Goal: Task Accomplishment & Management: Use online tool/utility

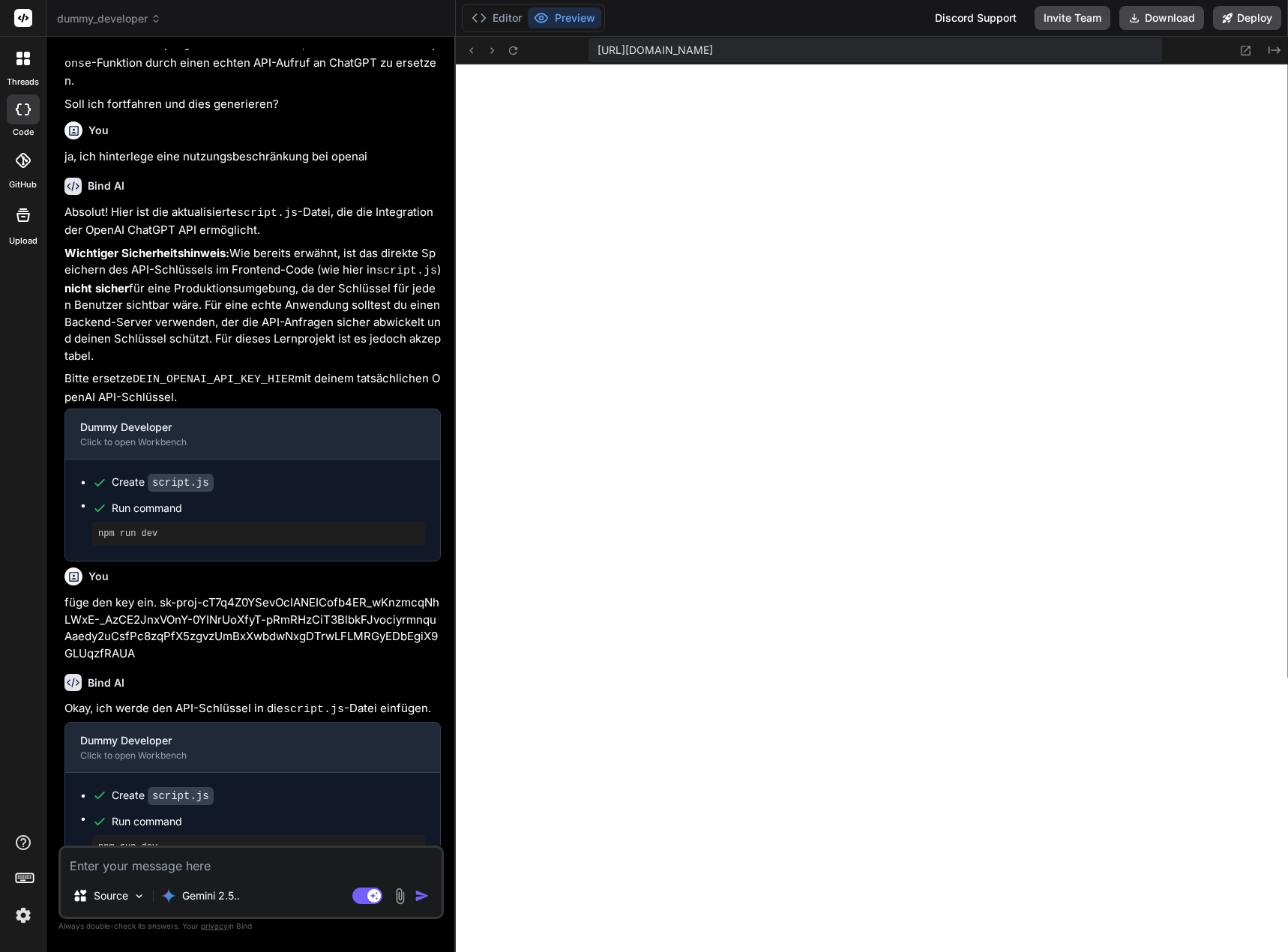
scroll to position [4644, 0]
click at [215, 870] on textarea at bounding box center [250, 861] width 381 height 27
type textarea "i"
type textarea "x"
type textarea "ic"
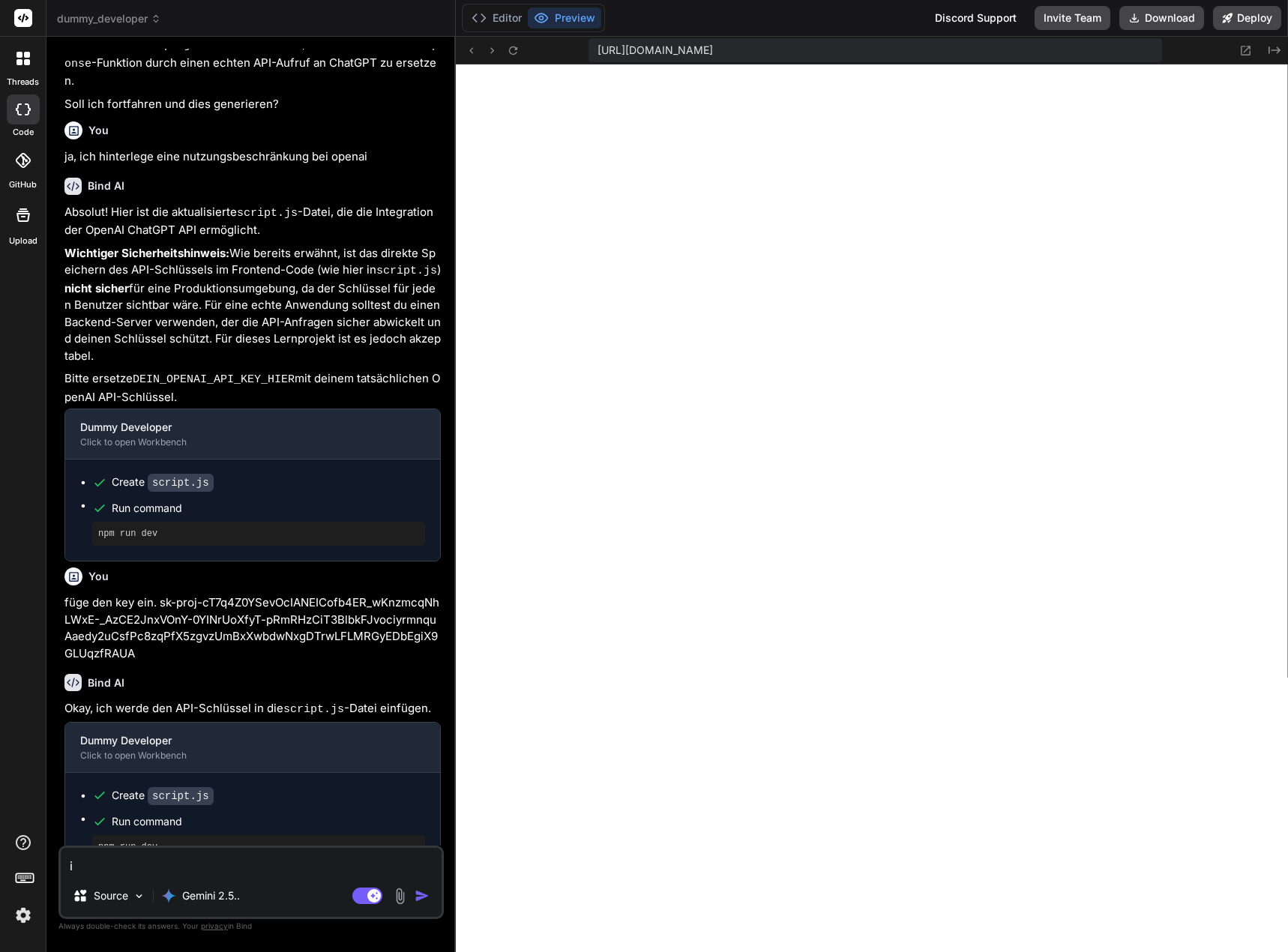
type textarea "x"
type textarea "ich"
type textarea "x"
type textarea "ich"
type textarea "x"
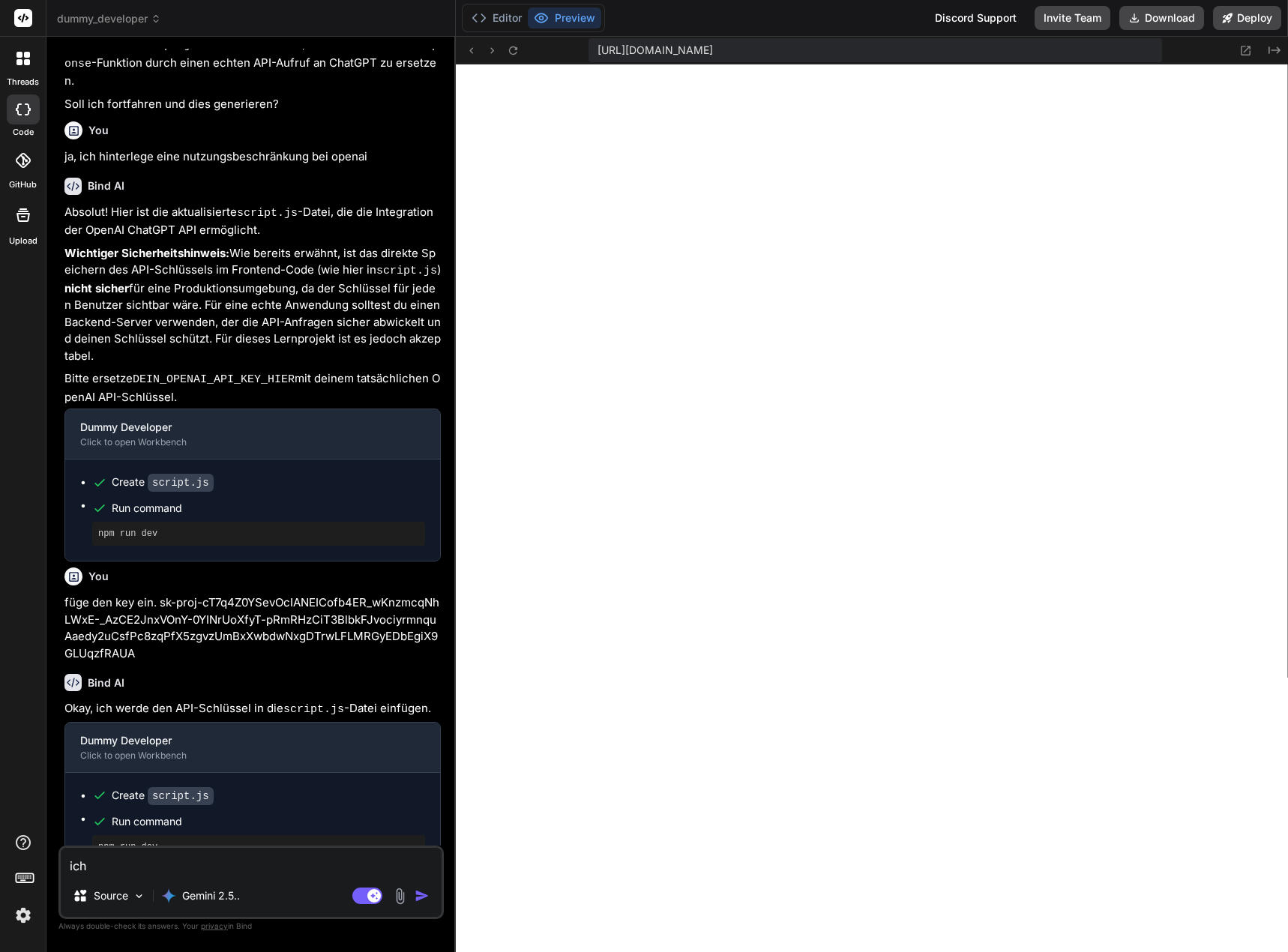
type textarea "ich m"
type textarea "x"
type textarea "ich mö"
type textarea "x"
type textarea "ich möc"
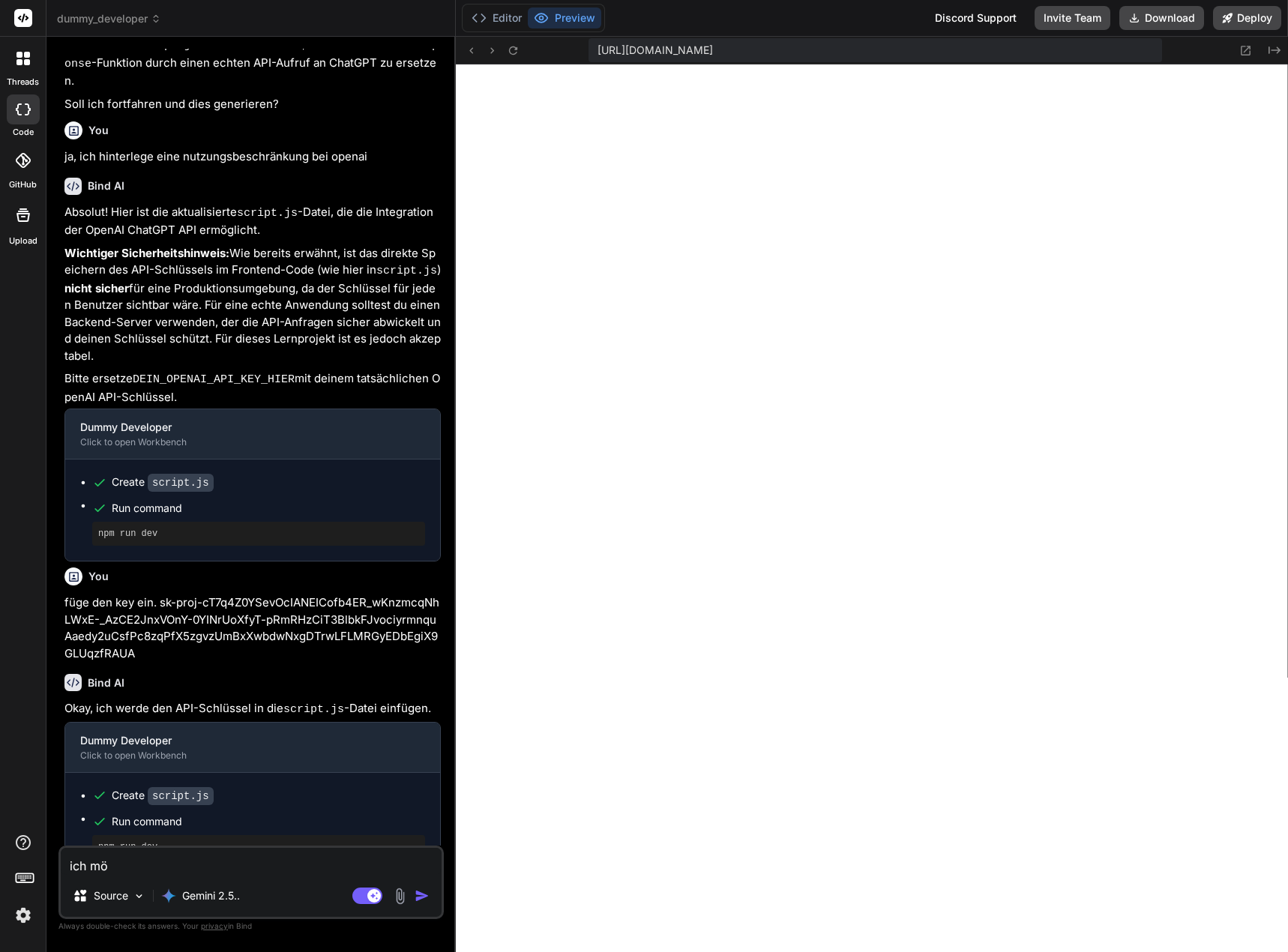
type textarea "x"
type textarea "ich möch"
type textarea "x"
type textarea "ich möcht"
type textarea "x"
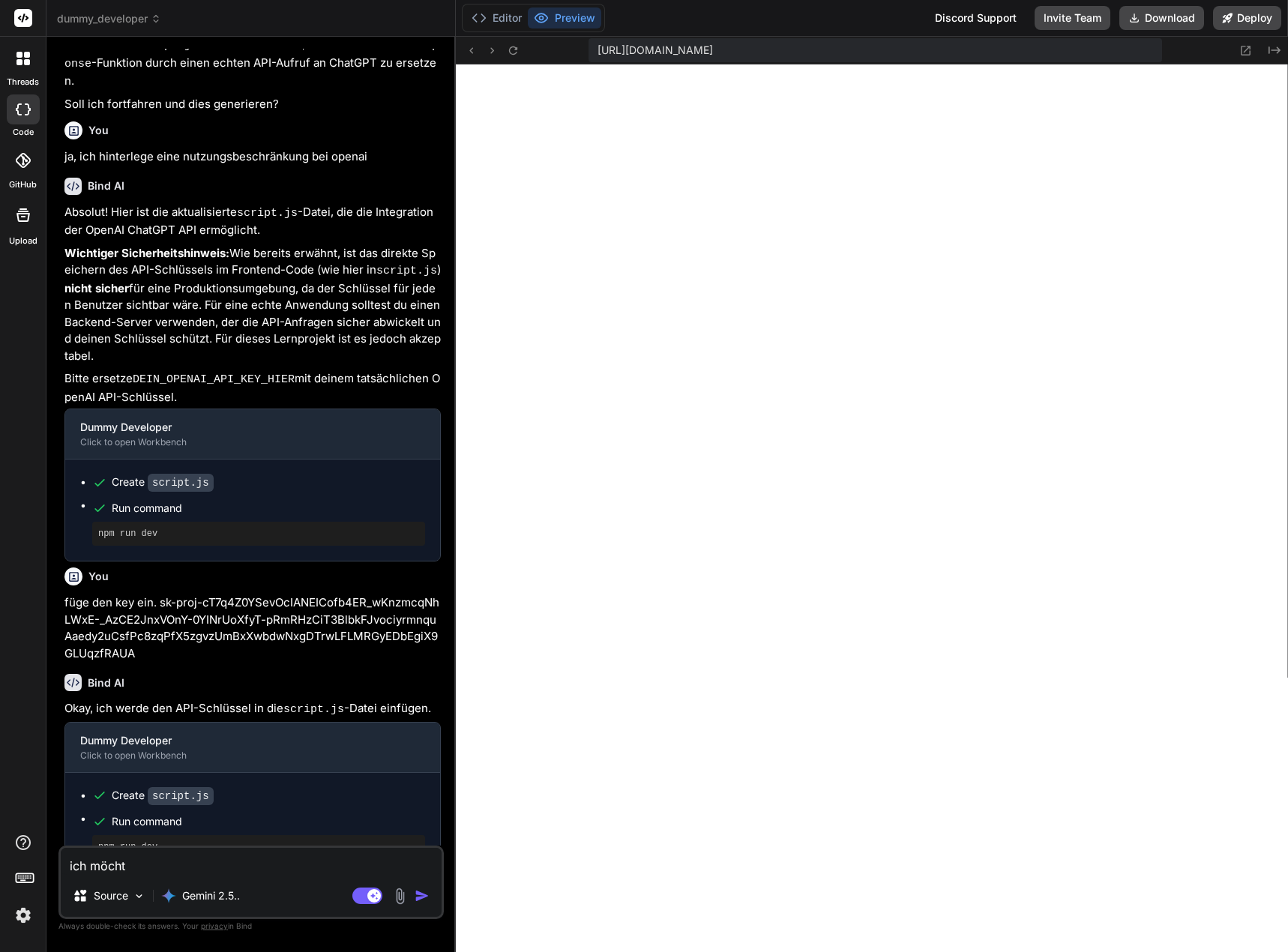
type textarea "ich möchte"
type textarea "x"
type textarea "ich möchte"
type textarea "x"
type textarea "ich möchte g"
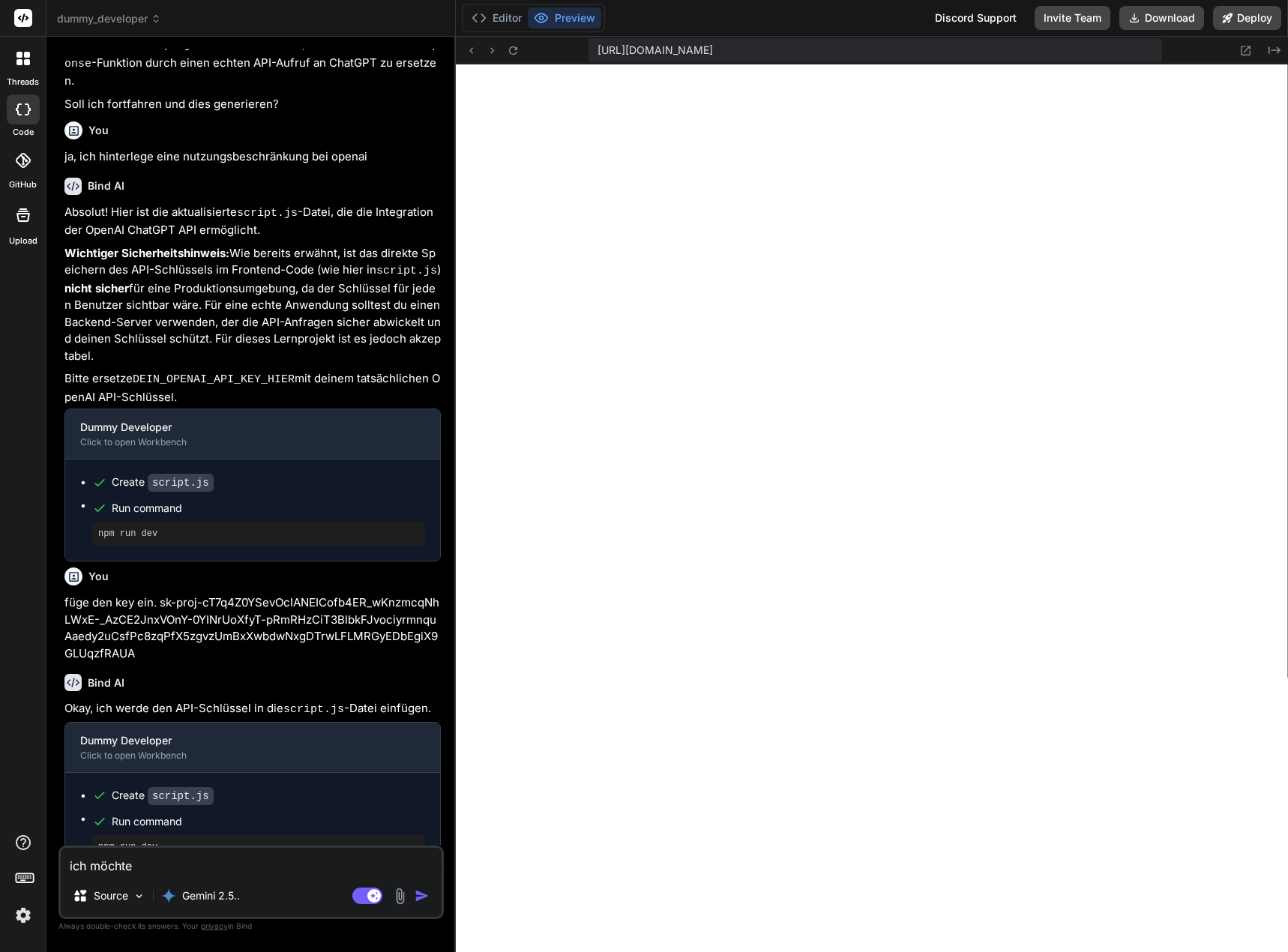
type textarea "x"
type textarea "ich möchte ge"
type textarea "x"
type textarea "ich möchte ger"
type textarea "x"
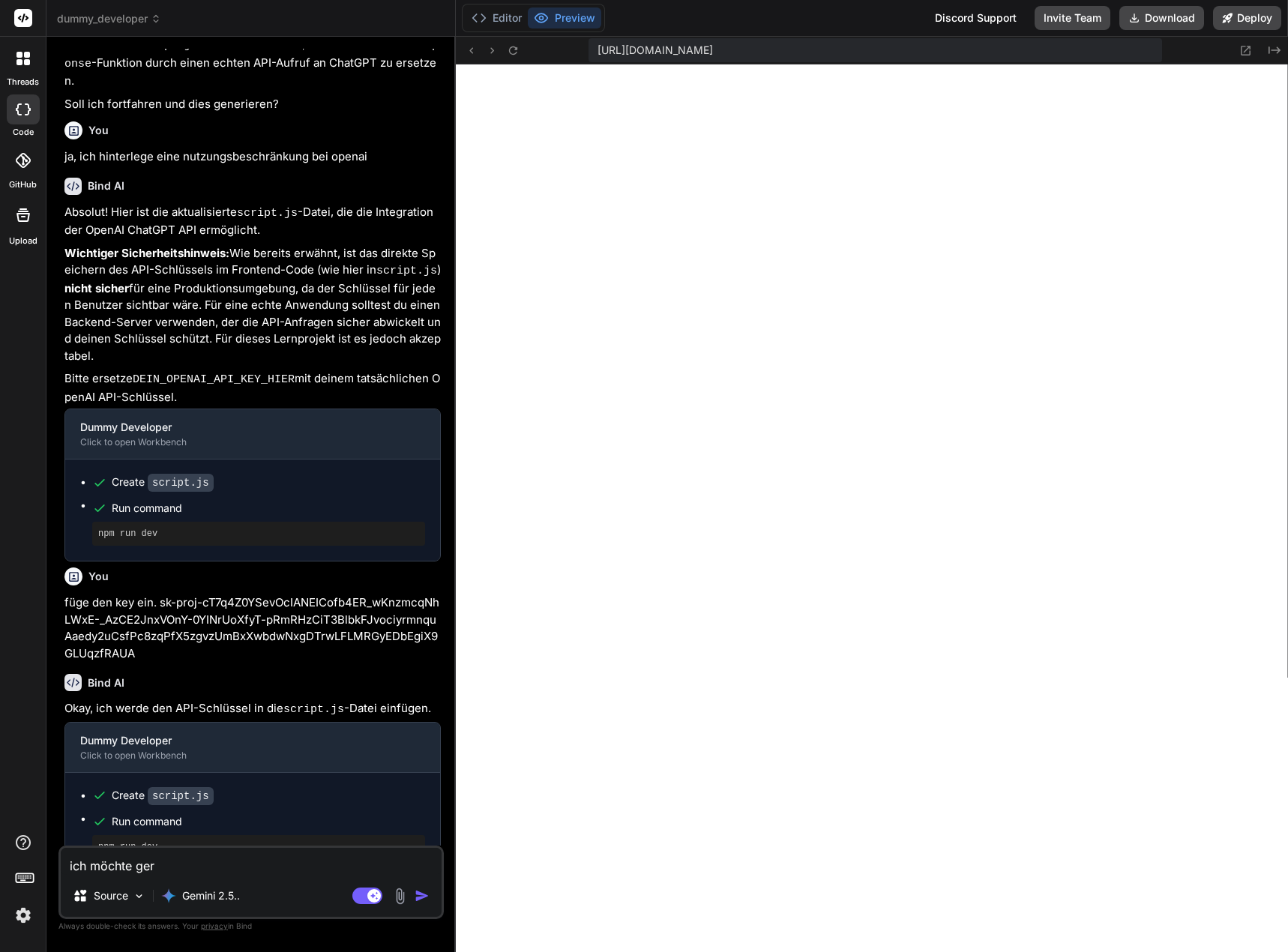
type textarea "ich möchte gern"
type textarea "x"
type textarea "ich möchte gerne"
type textarea "x"
type textarea "ich möchte gerne"
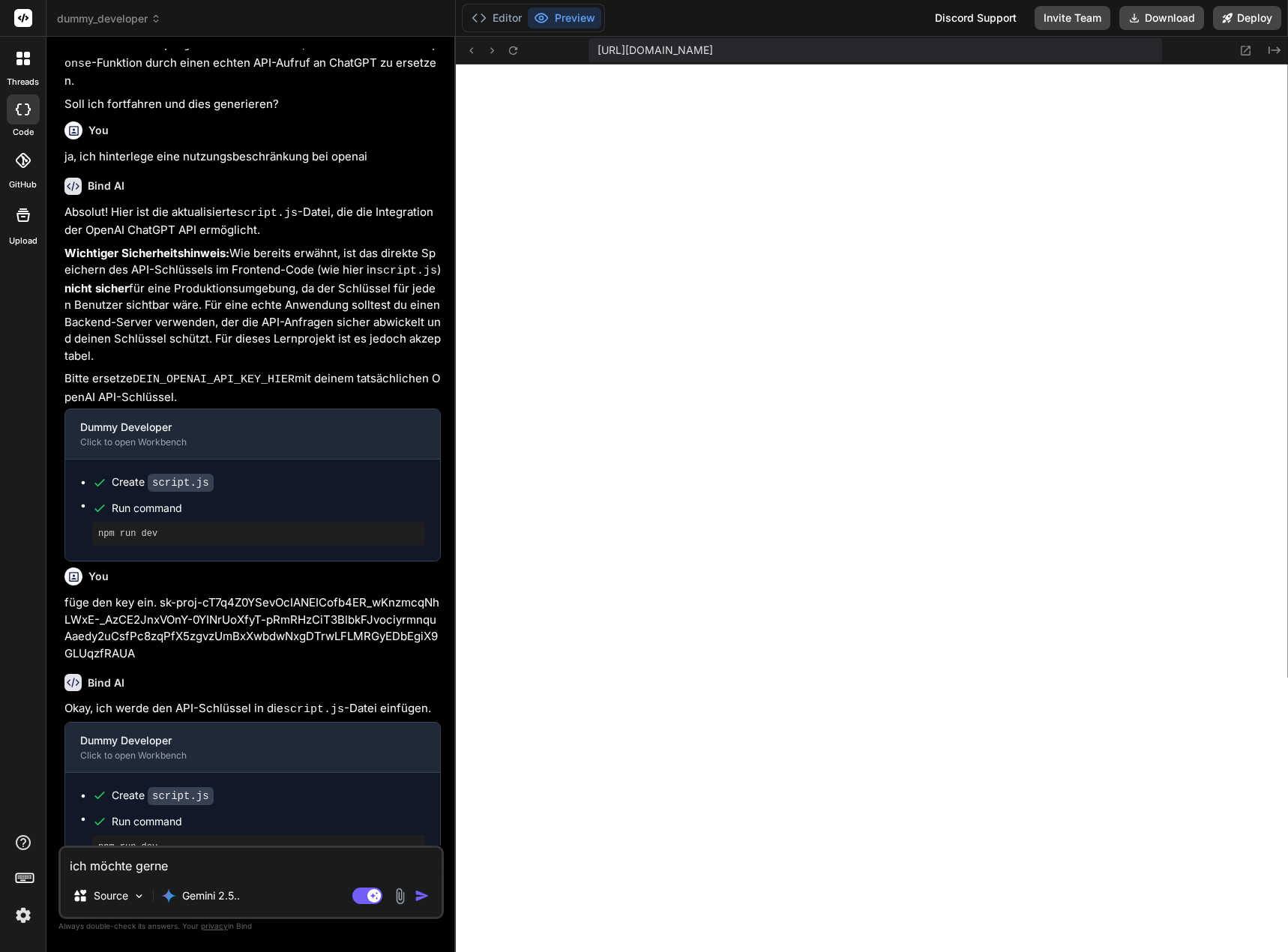
type textarea "x"
type textarea "ich möchte gerne e"
type textarea "x"
type textarea "ich möchte gerne ei"
type textarea "x"
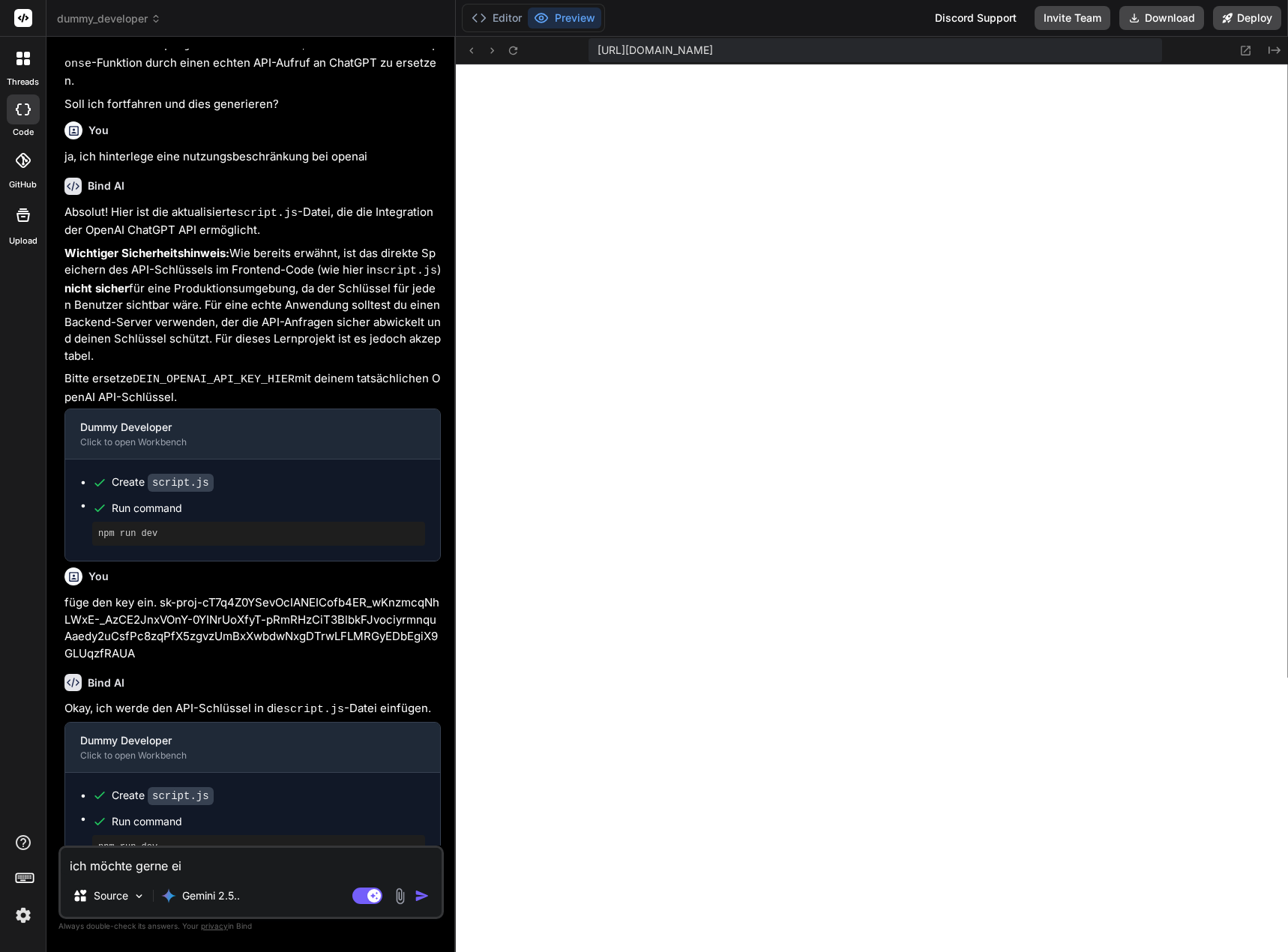
type textarea "ich möchte gerne ein"
type textarea "x"
type textarea "ich möchte gerne eine"
type textarea "x"
type textarea "ich möchte gerne eine"
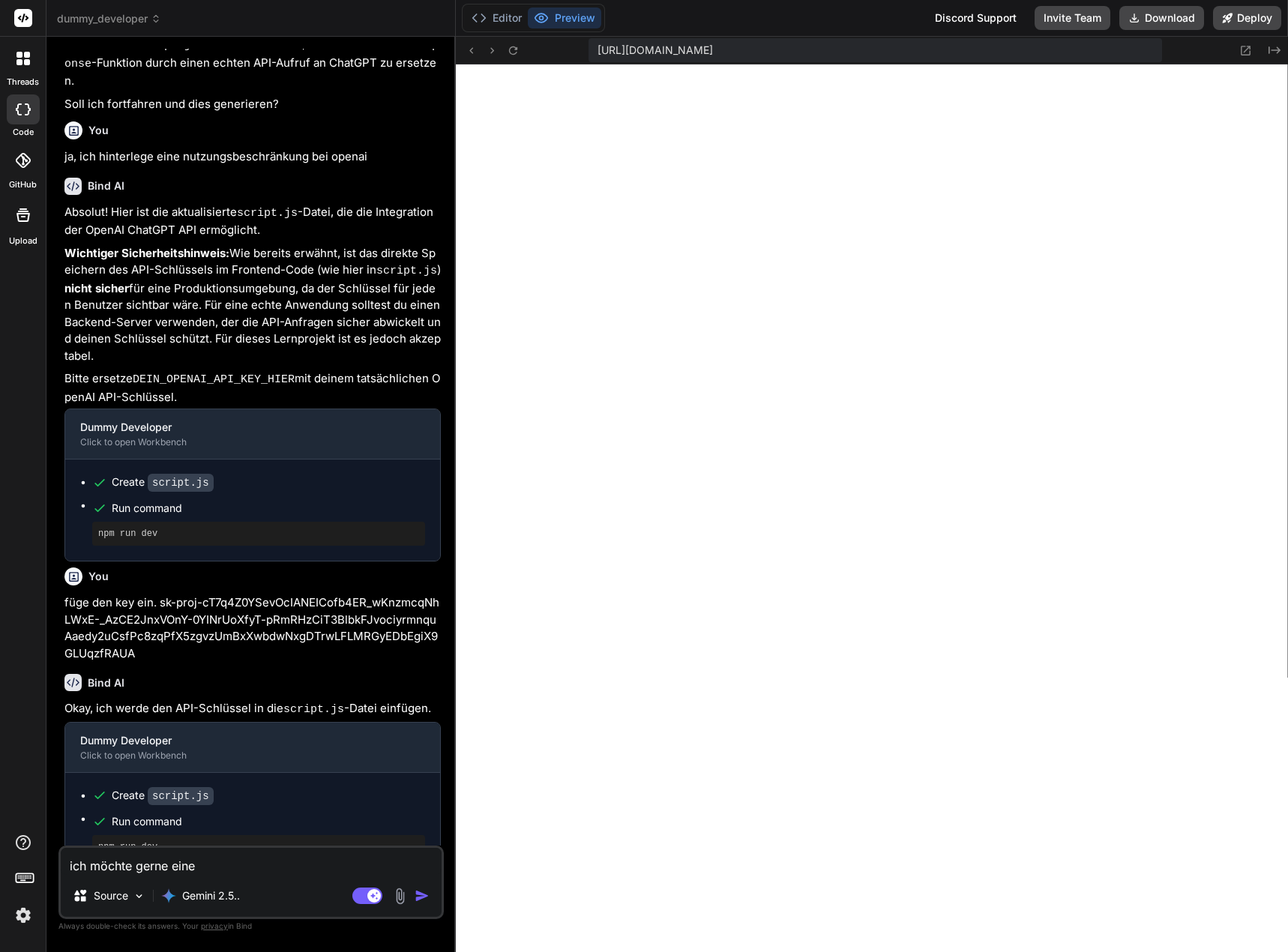
type textarea "x"
type textarea "ich möchte gerne eine o"
type textarea "x"
type textarea "ich möchte gerne eine op"
type textarea "x"
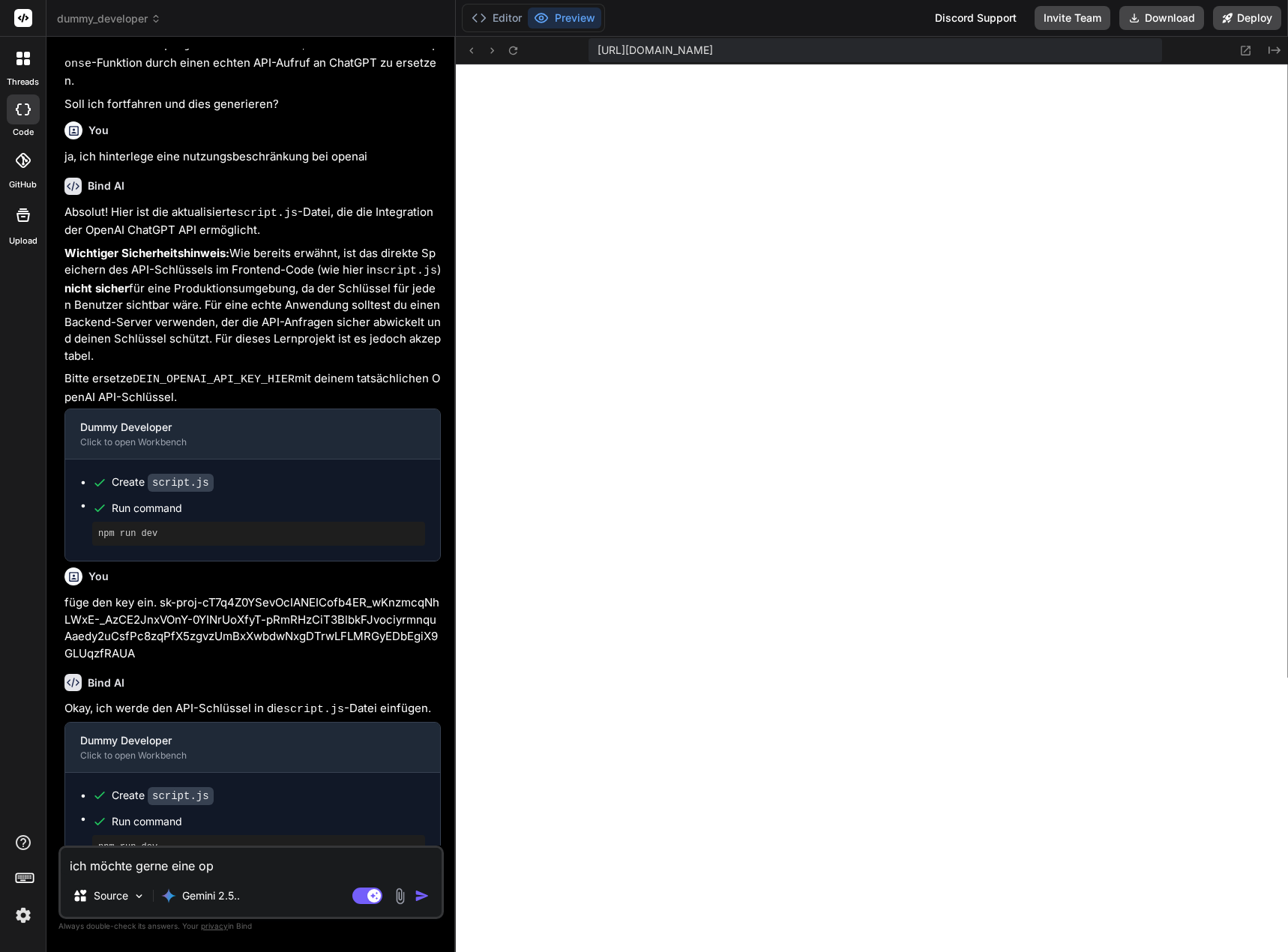
type textarea "ich möchte gerne eine ope"
type textarea "x"
type textarea "ich möchte gerne eine open"
type textarea "x"
type textarea "ich möchte gerne eine opens"
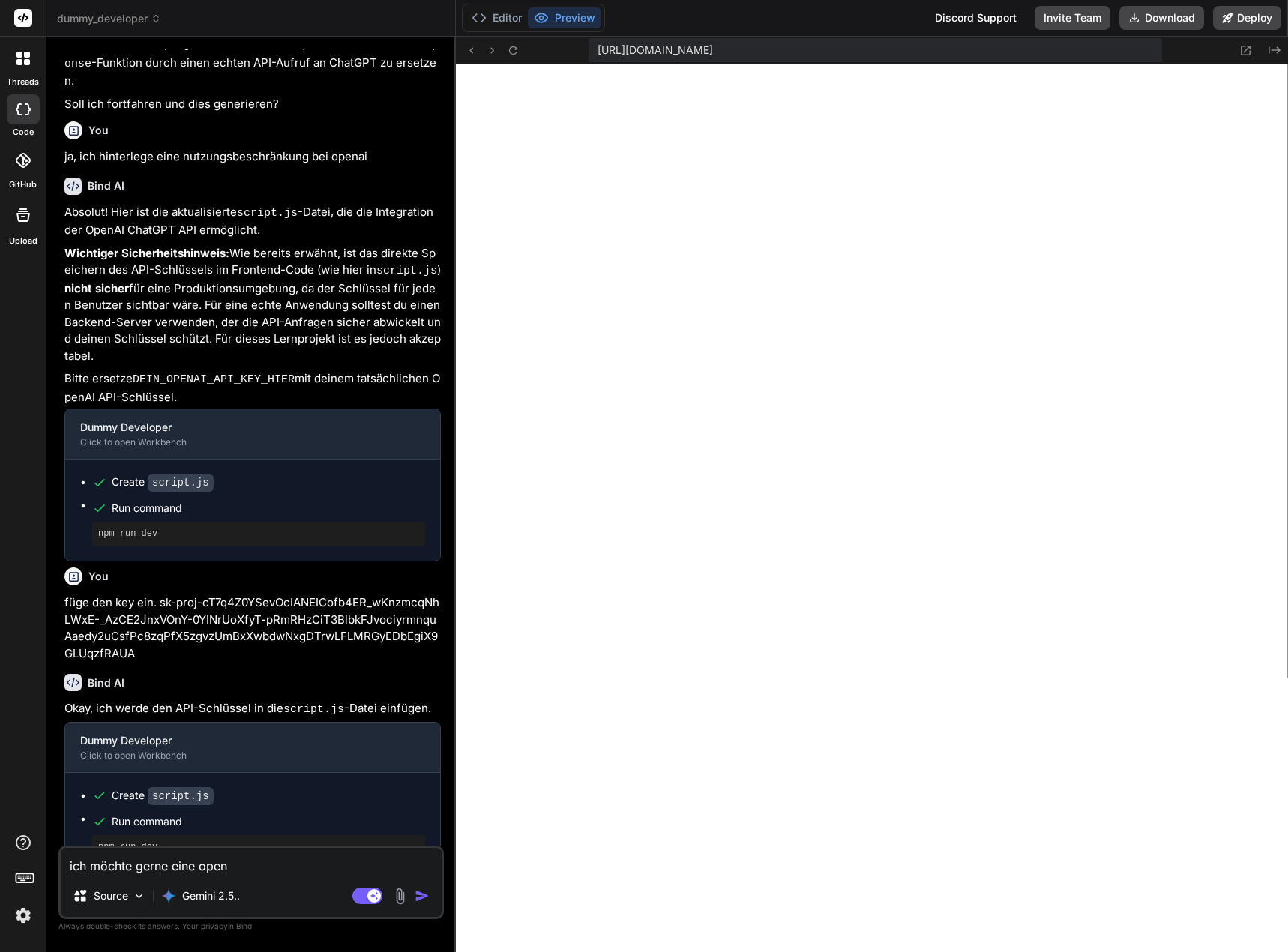
type textarea "x"
type textarea "ich möchte gerne eine openso"
type textarea "x"
type textarea "ich möchte gerne eine opensou"
type textarea "x"
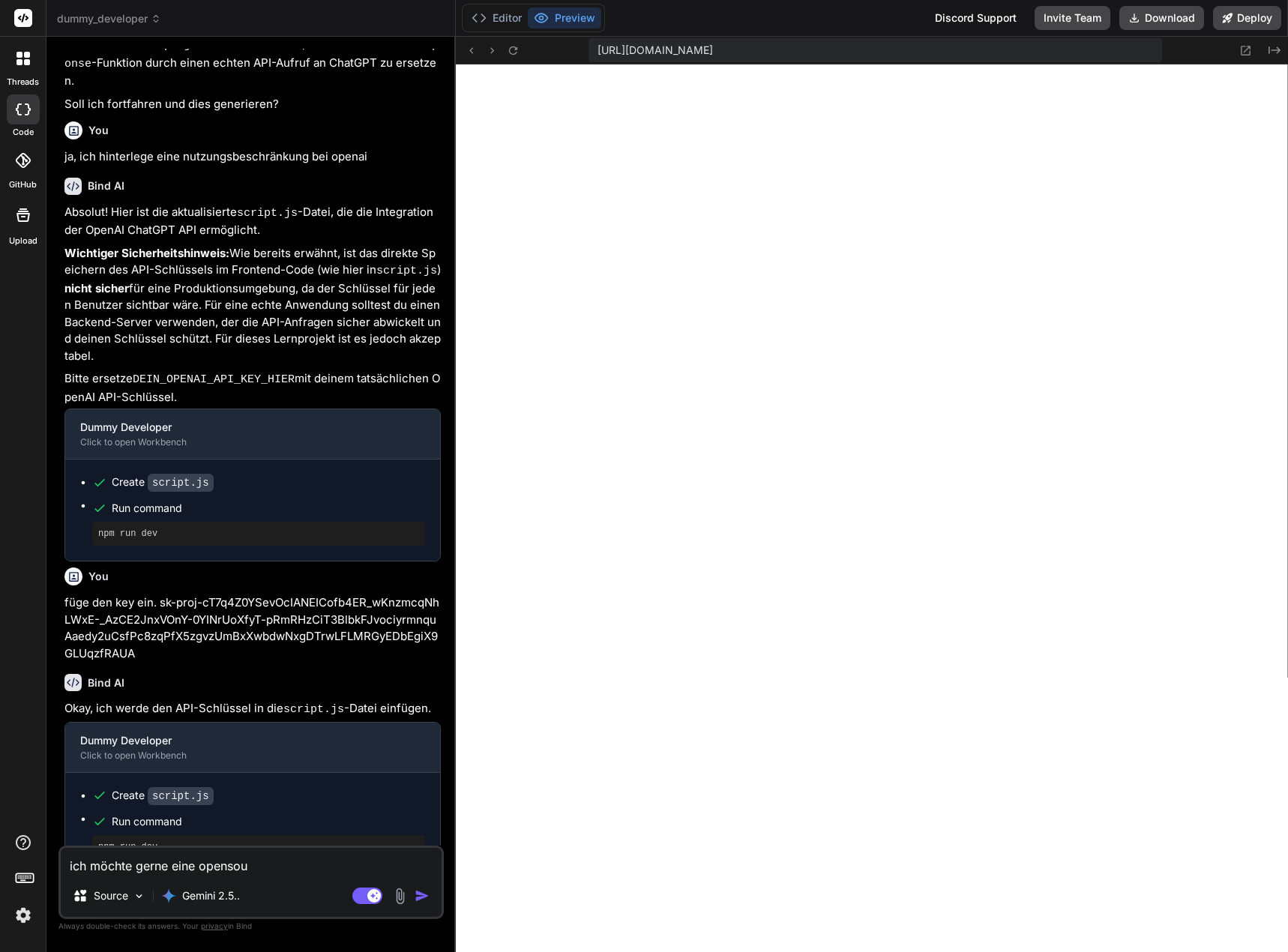
type textarea "ich möchte gerne eine opensour"
type textarea "x"
type textarea "ich möchte gerne eine opensourc"
type textarea "x"
type textarea "ich möchte gerne eine opensource"
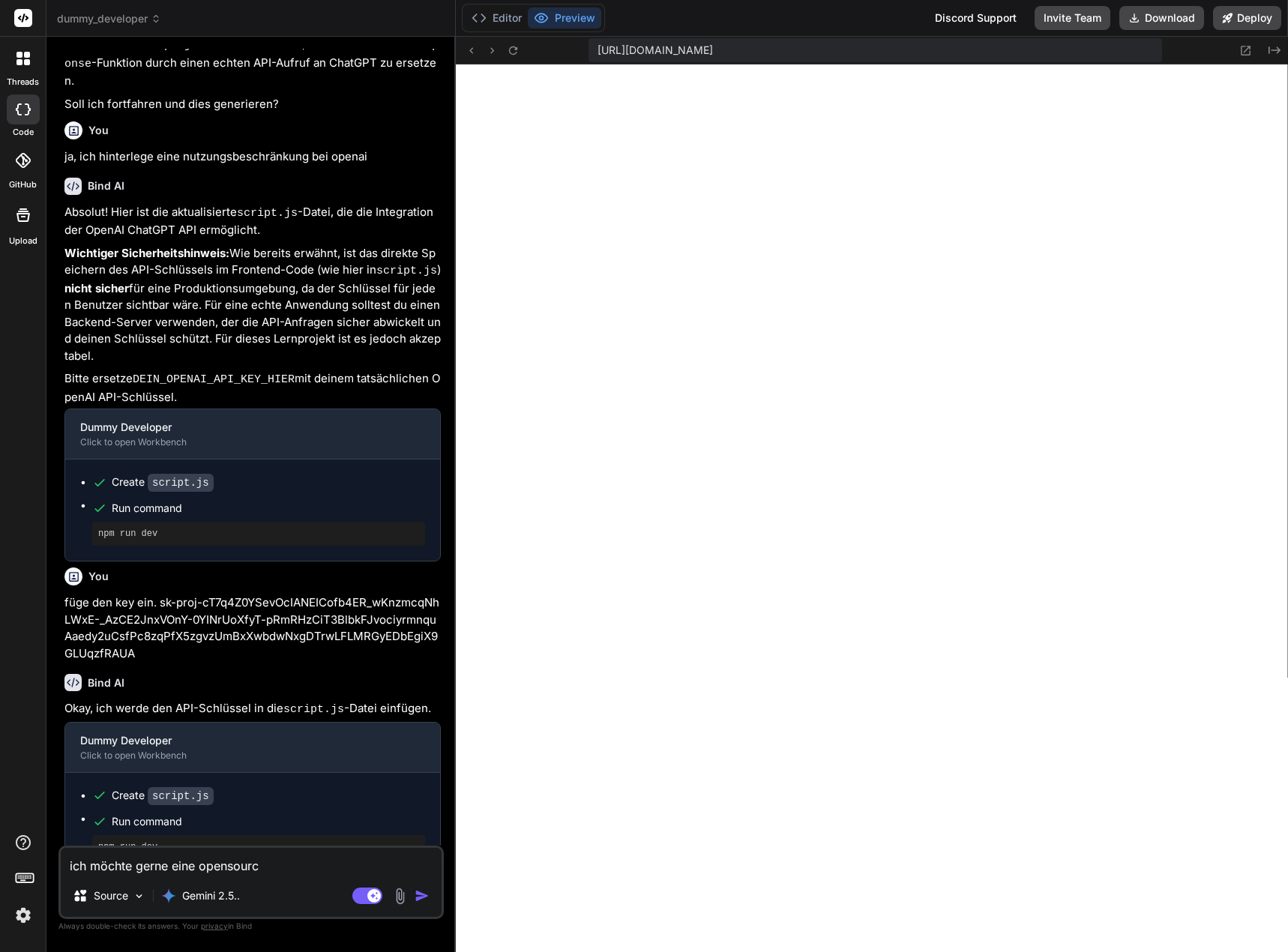
type textarea "x"
type textarea "ich möchte gerne eine opensource"
type textarea "x"
type textarea "ich möchte gerne eine opensource m"
type textarea "x"
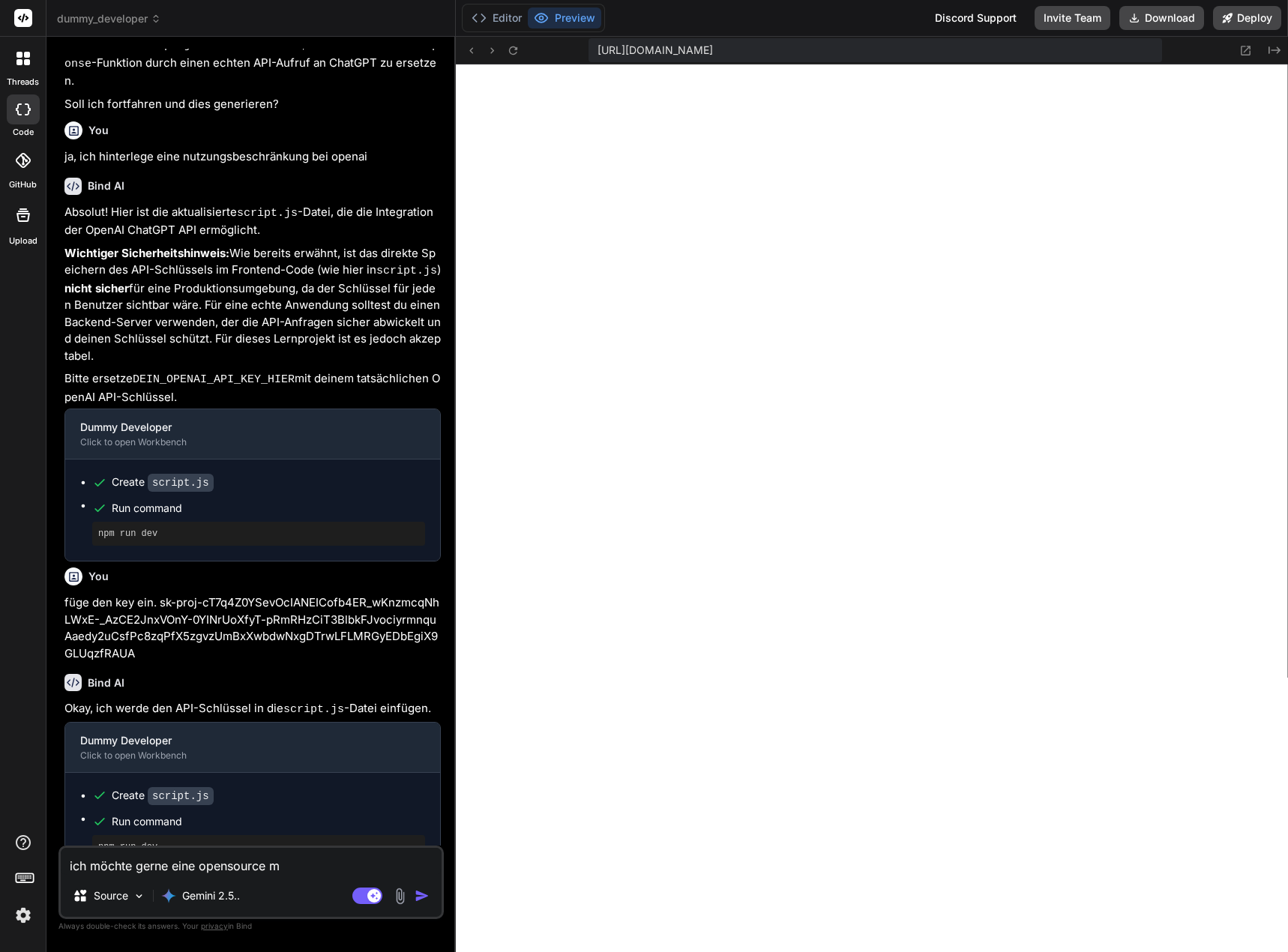
type textarea "ich möchte gerne eine opensource mo"
type textarea "x"
type textarea "ich möchte gerne eine opensource mod"
type textarea "x"
type textarea "ich möchte gerne eine opensource mode"
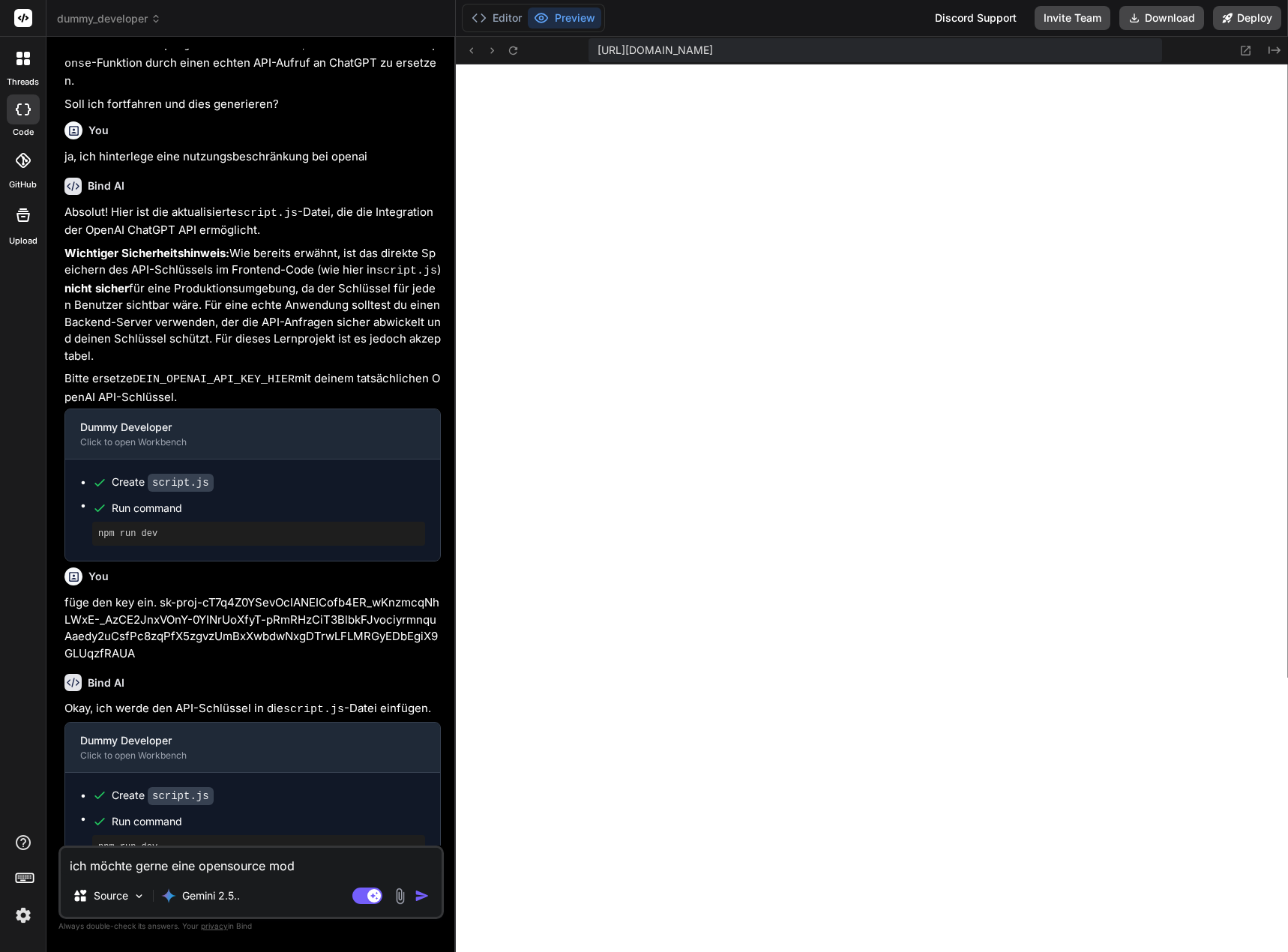
type textarea "x"
type textarea "ich möchte gerne eine opensource model"
type textarea "x"
type textarea "ich möchte gerne eine opensource modell"
type textarea "x"
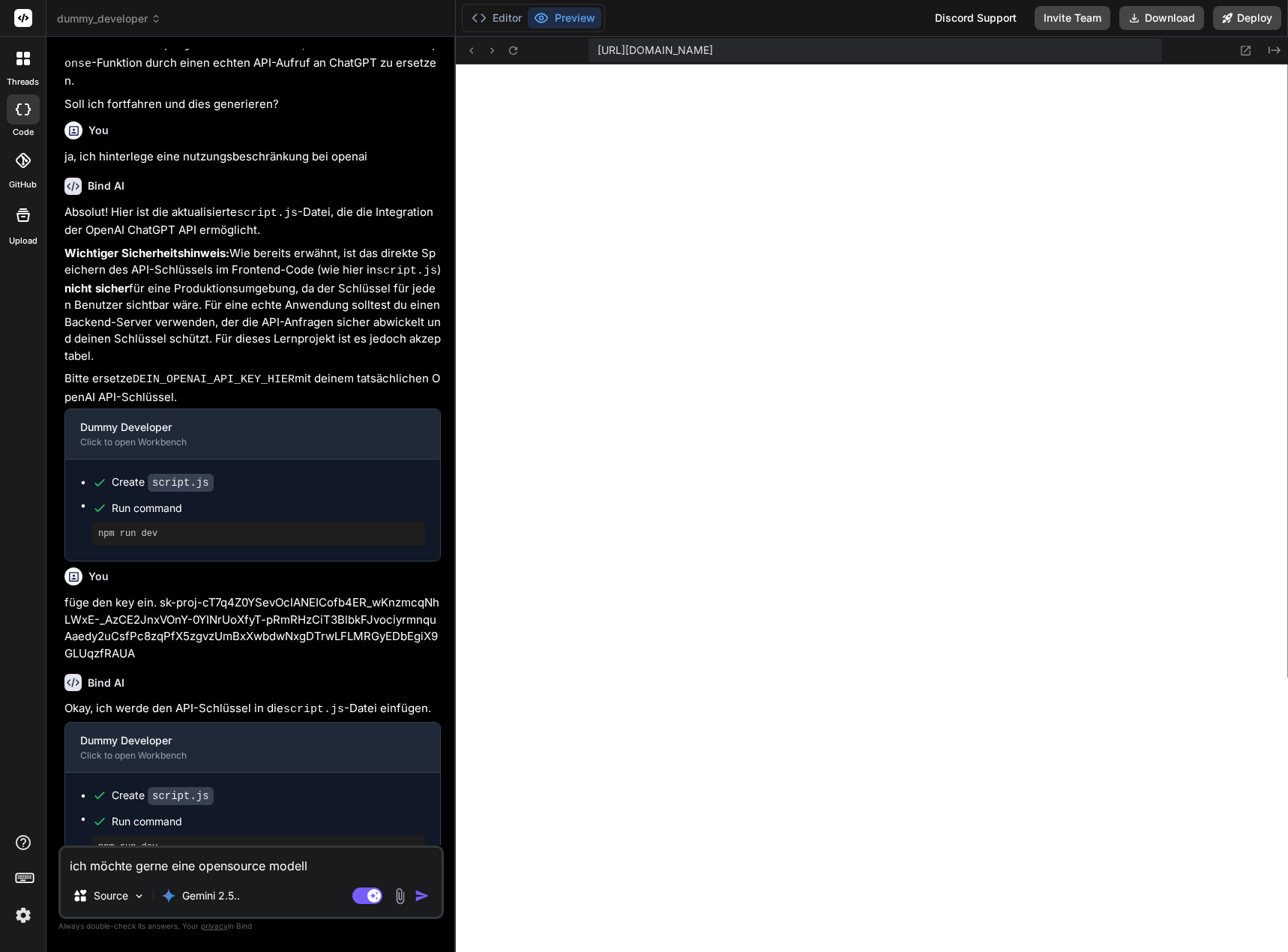
type textarea "ich möchte gerne eine opensource modell"
type textarea "x"
type textarea "ich möchte gerne eine opensource modell i"
type textarea "x"
type textarea "ich möchte gerne eine opensource modell in"
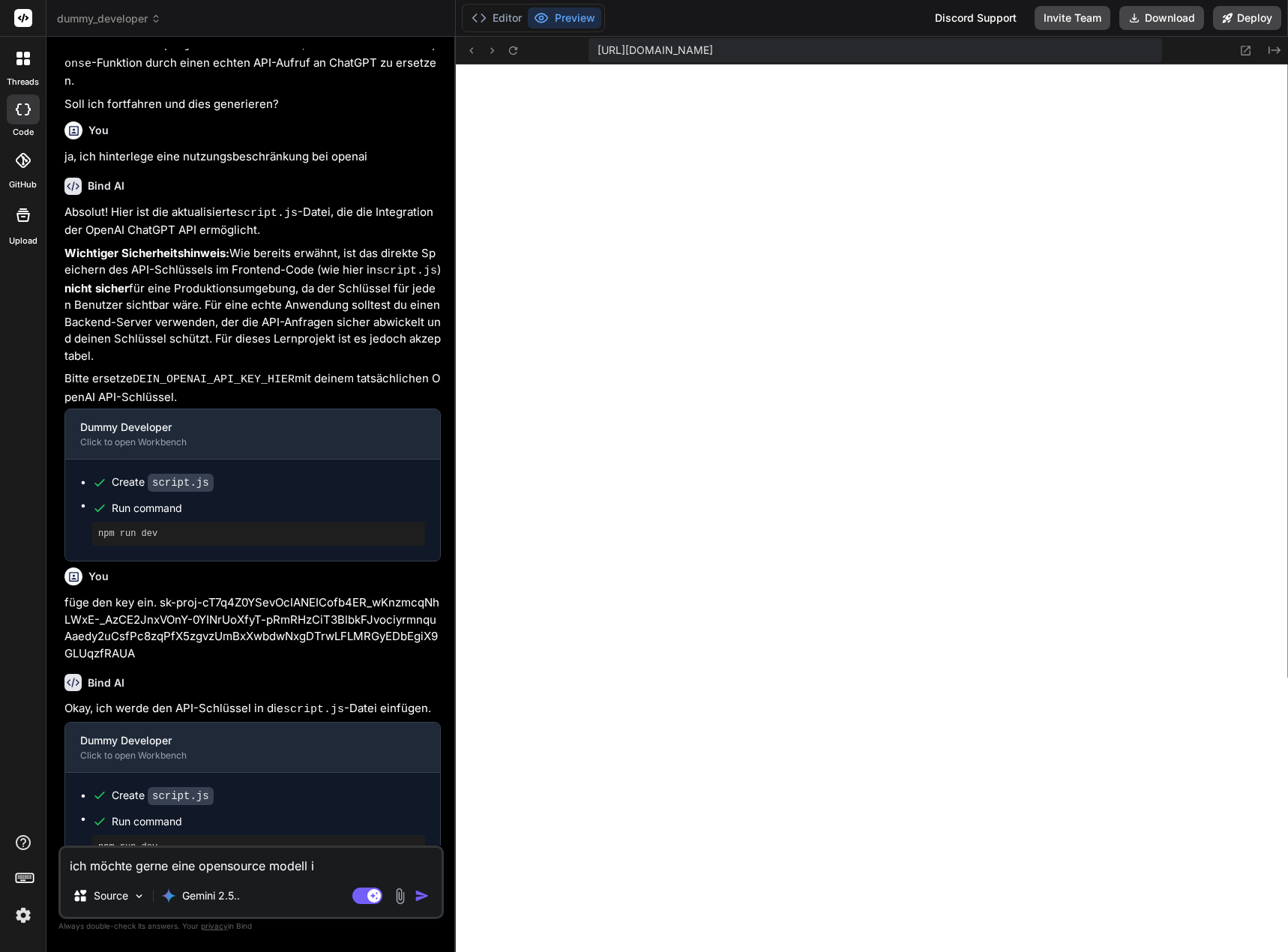
type textarea "x"
type textarea "ich möchte gerne eine opensource modell int"
type textarea "x"
type textarea "ich möchte gerne eine opensource modell inte"
type textarea "x"
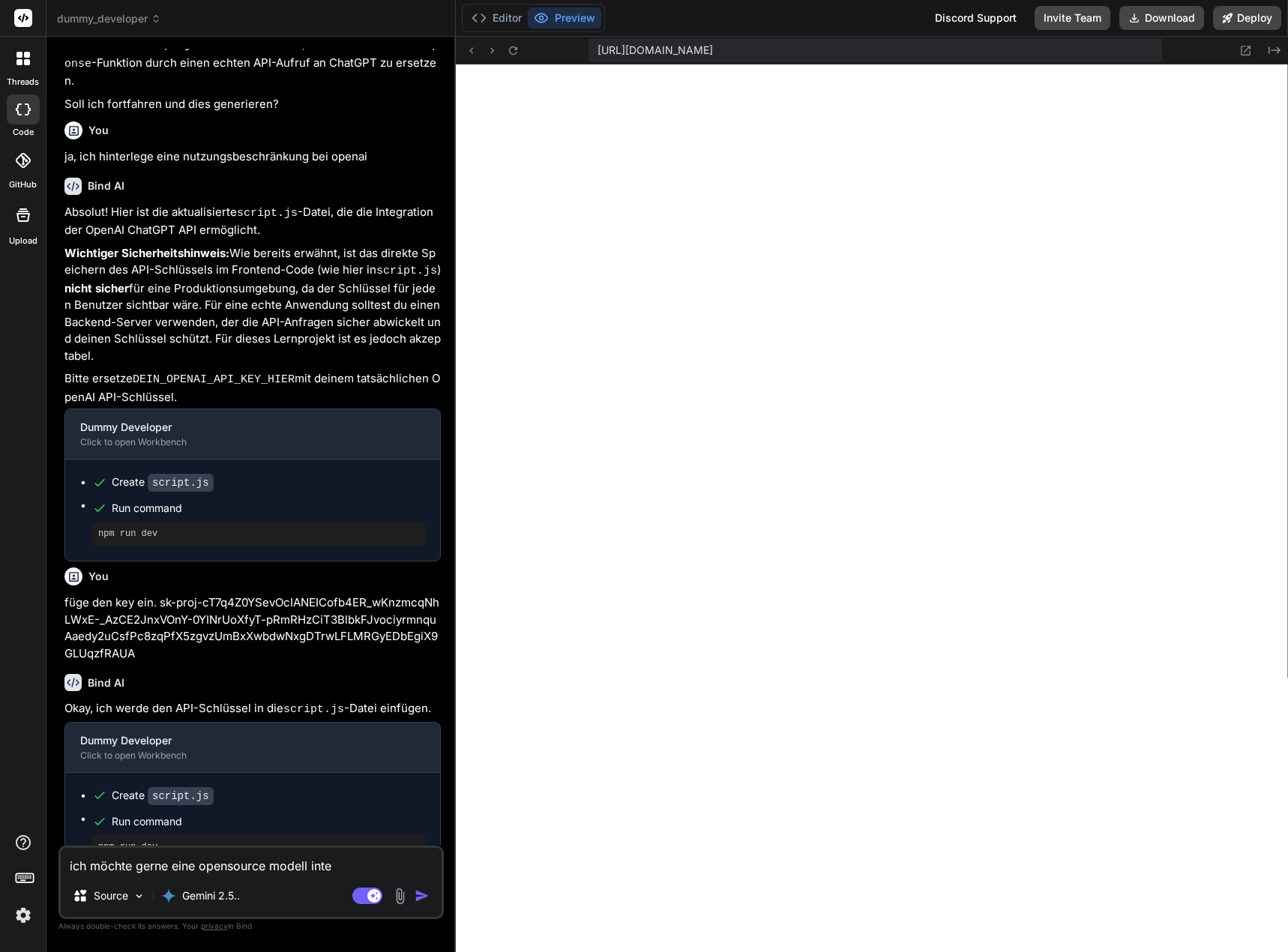
type textarea "ich möchte gerne eine opensource modell integ"
type textarea "x"
type textarea "ich möchte gerne eine opensource modell integr"
type textarea "x"
type textarea "ich möchte gerne eine opensource modell integri"
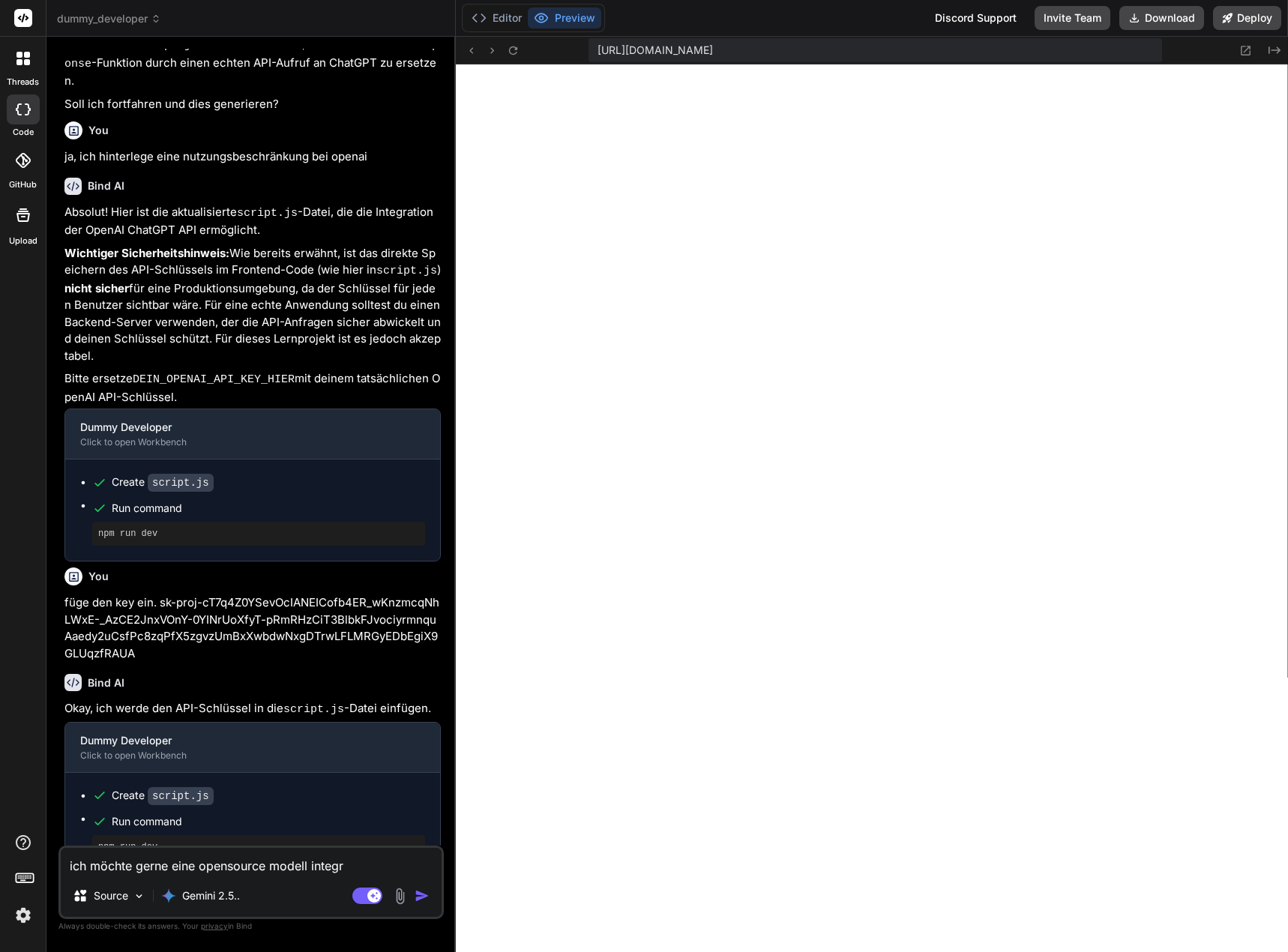
type textarea "x"
type textarea "ich möchte gerne eine opensource modell integrie"
type textarea "x"
type textarea "ich möchte gerne eine opensource modell integrier"
type textarea "x"
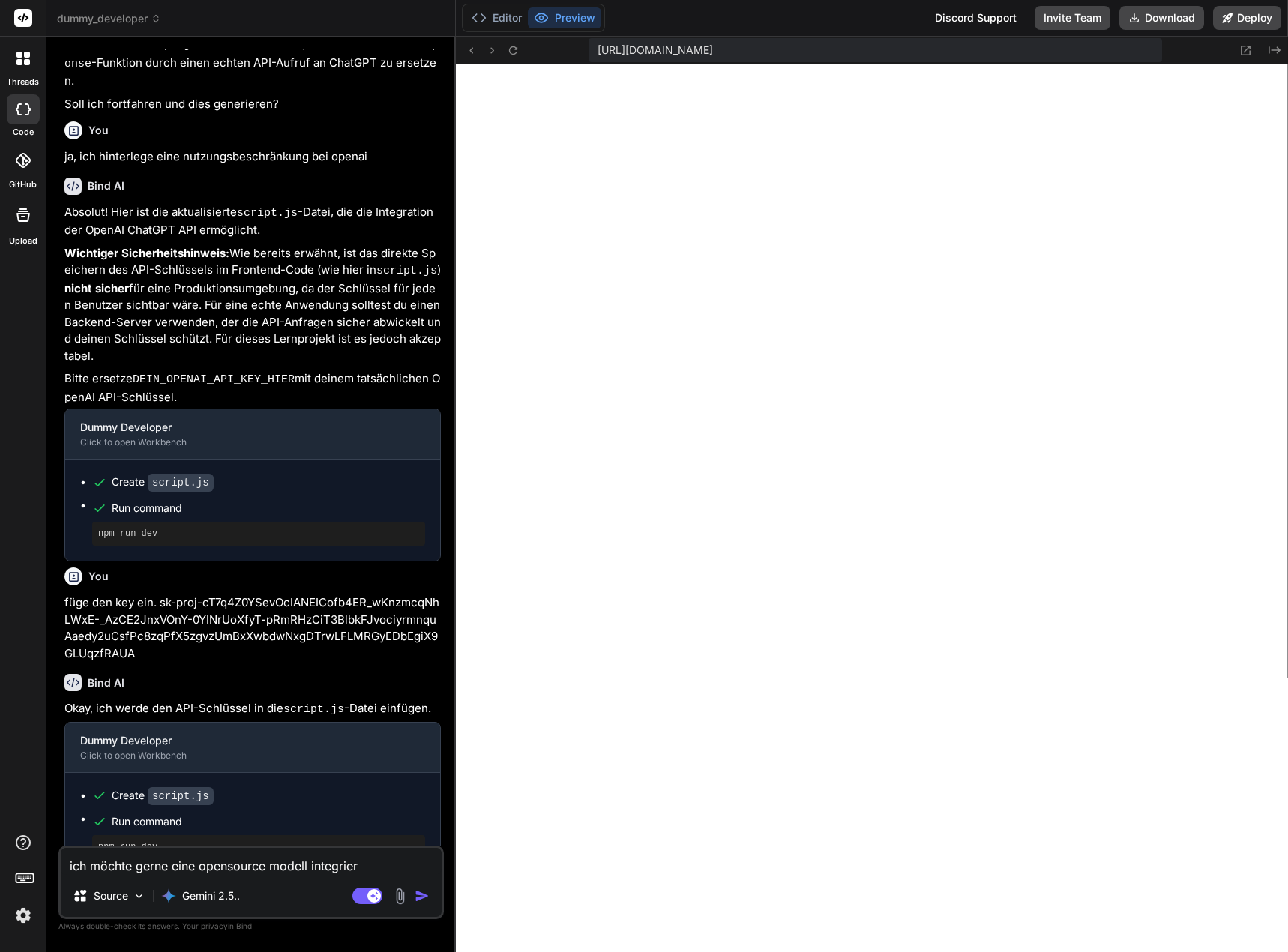
type textarea "ich möchte gerne eine opensource modell integriere"
type textarea "x"
type textarea "ich möchte gerne eine opensource modell integrieren"
type textarea "x"
type textarea "ich möchte gerne eine opensource modell integrieren"
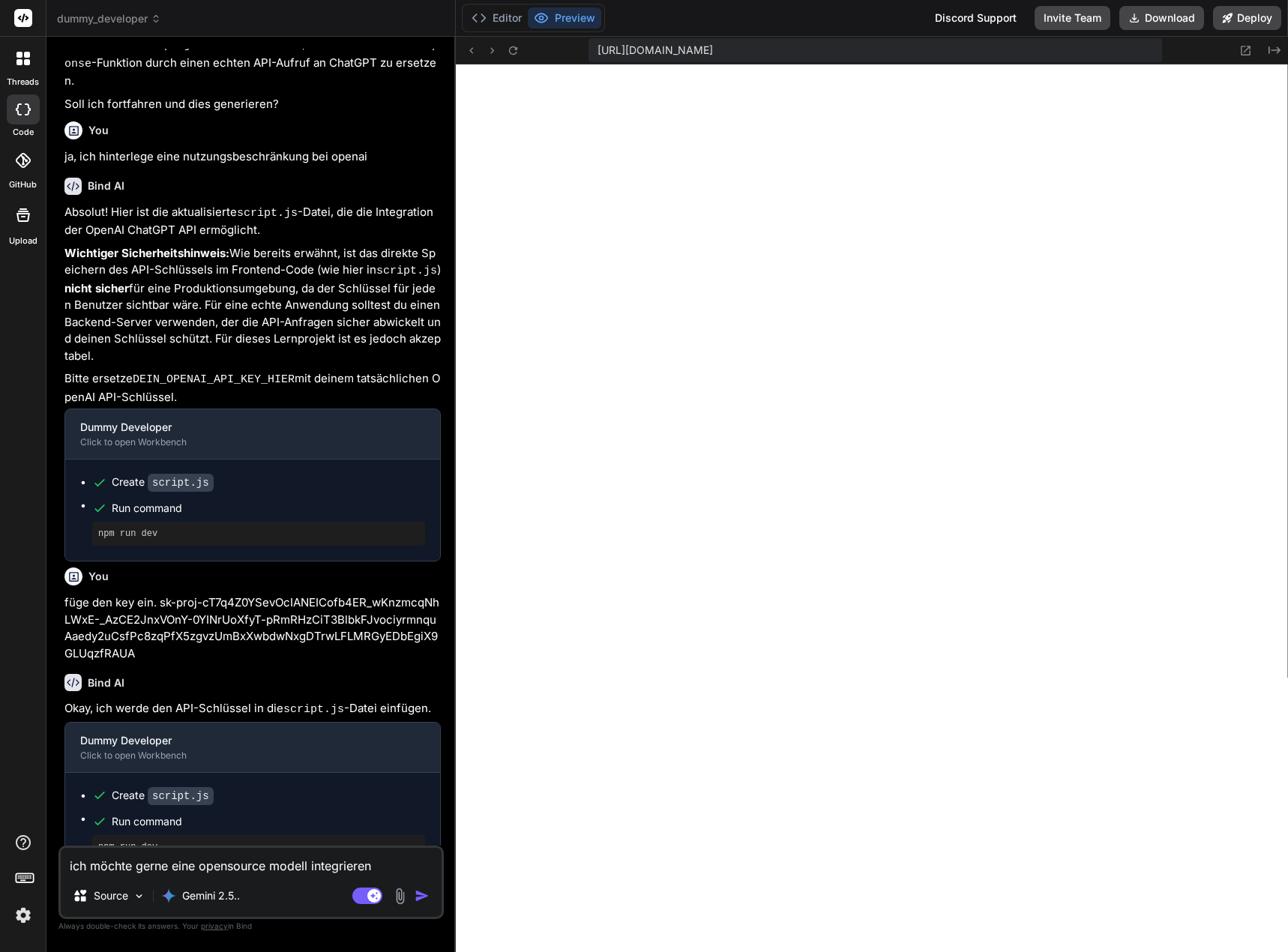
type textarea "x"
type textarea "ich möchte gerne eine opensource modell integrieren d"
type textarea "x"
type textarea "ich möchte gerne eine opensource modell integrieren da"
type textarea "x"
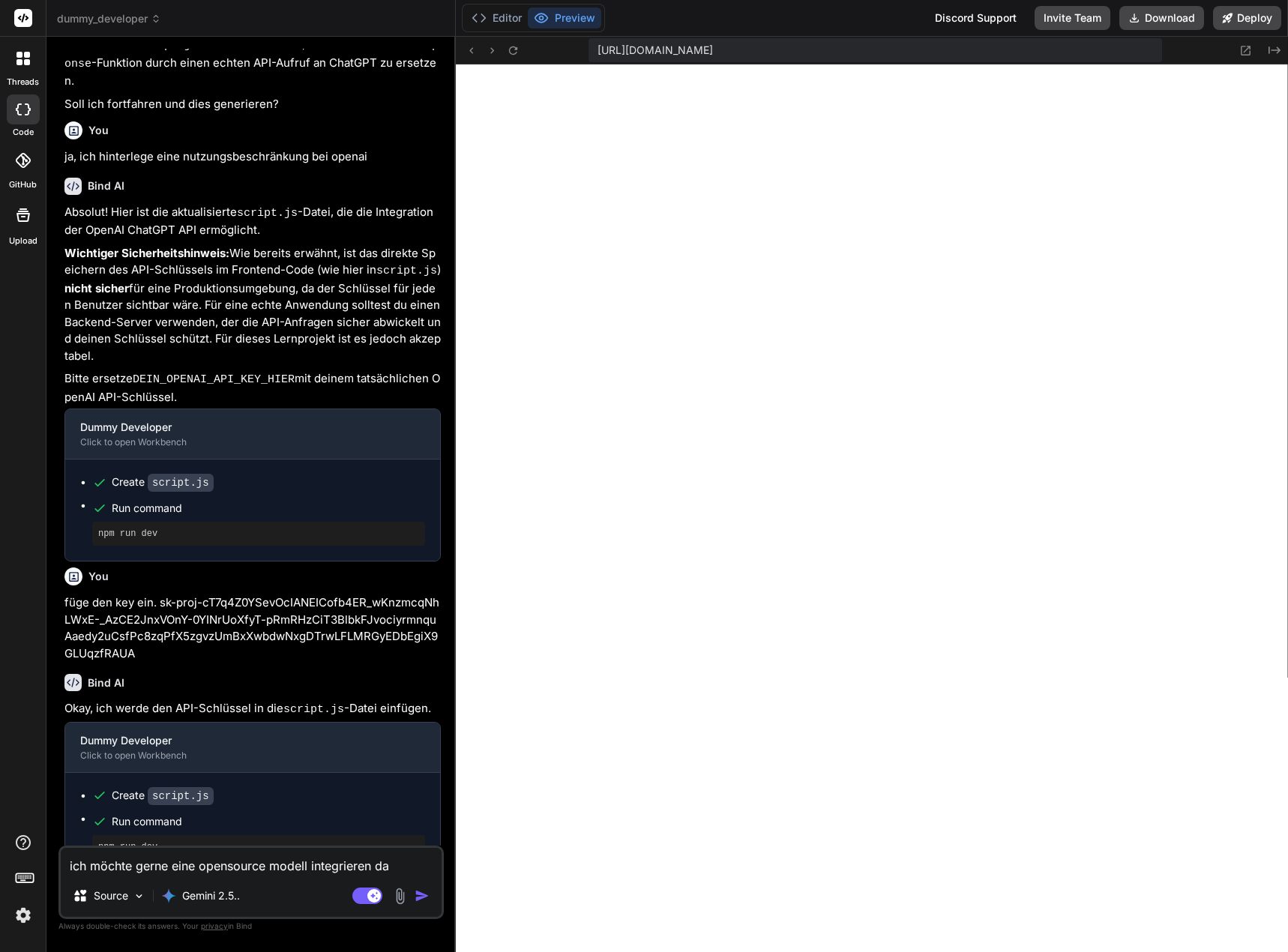
type textarea "ich möchte gerne eine opensource modell integrieren das"
type textarea "x"
type textarea "ich möchte gerne eine opensource modell integrieren das"
type textarea "x"
type textarea "ich möchte gerne eine opensource modell integrieren das"
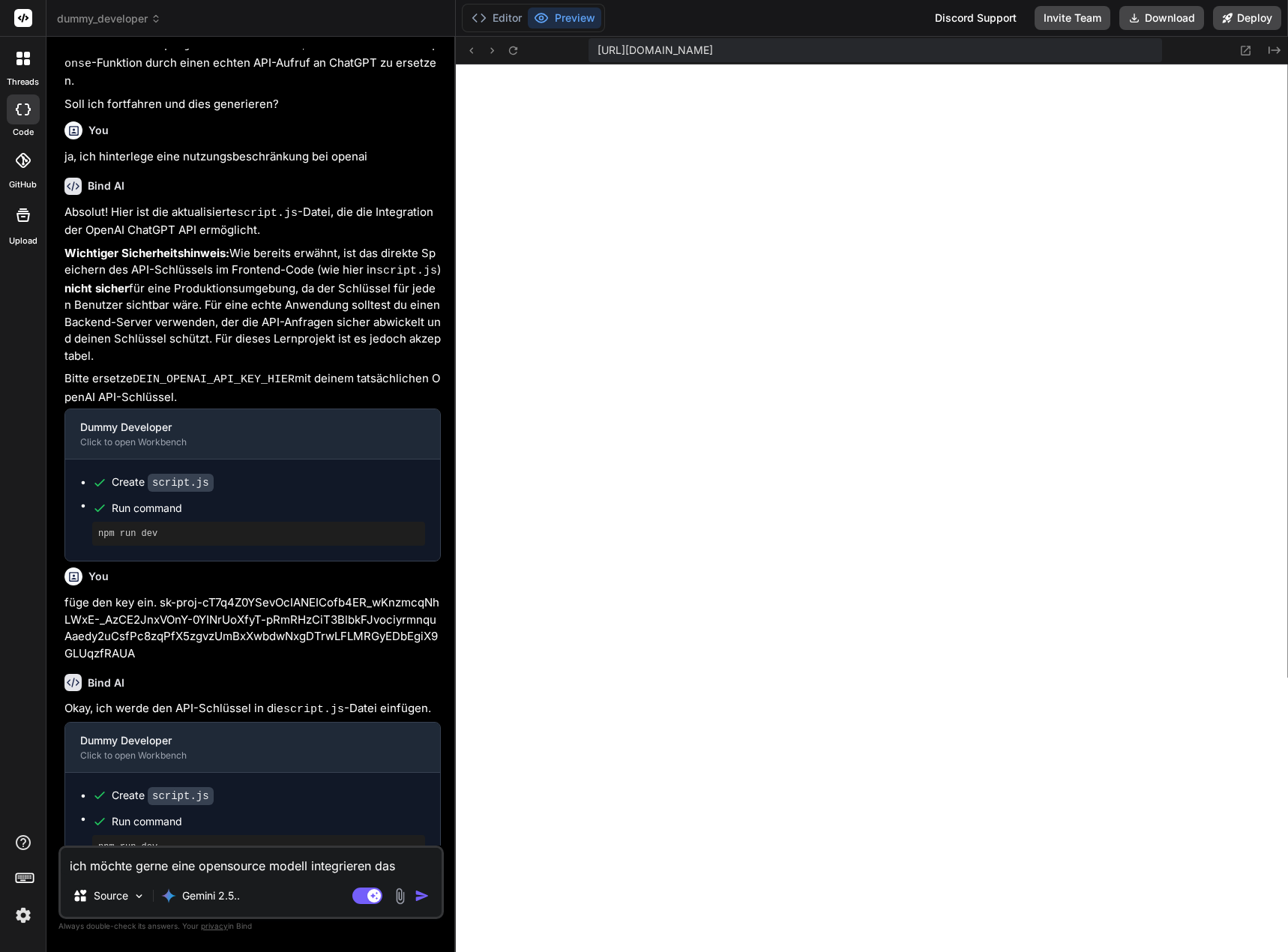
type textarea "x"
type textarea "ich möchte gerne eine opensource modell integrieren da"
type textarea "x"
type textarea "ich möchte gerne eine opensource modell integrieren d"
type textarea "x"
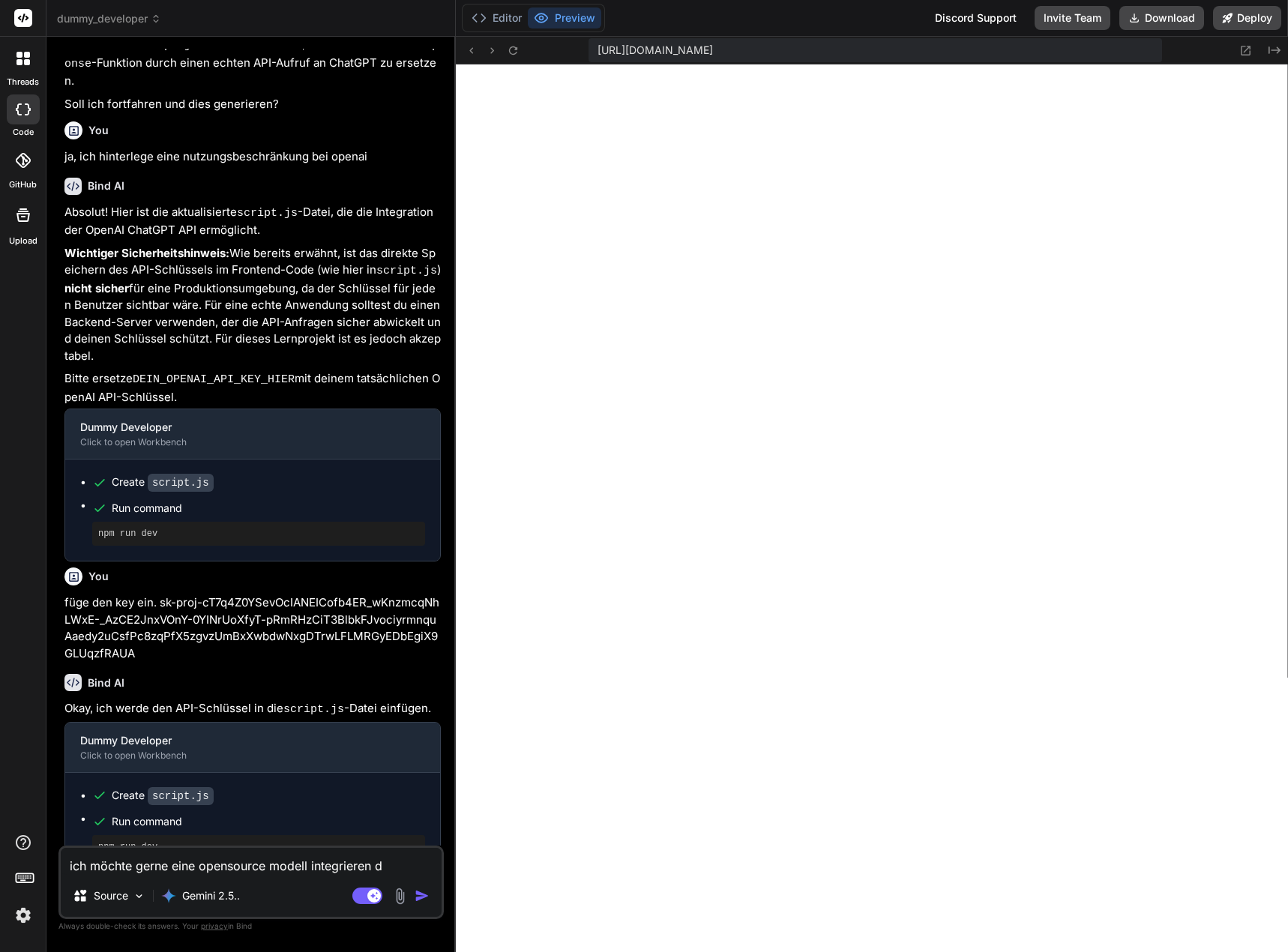
type textarea "ich möchte gerne eine opensource modell integrieren"
type textarea "x"
type textarea "ich möchte gerne eine opensource modell integrieren u"
type textarea "x"
type textarea "ich möchte gerne eine opensource modell integrieren un"
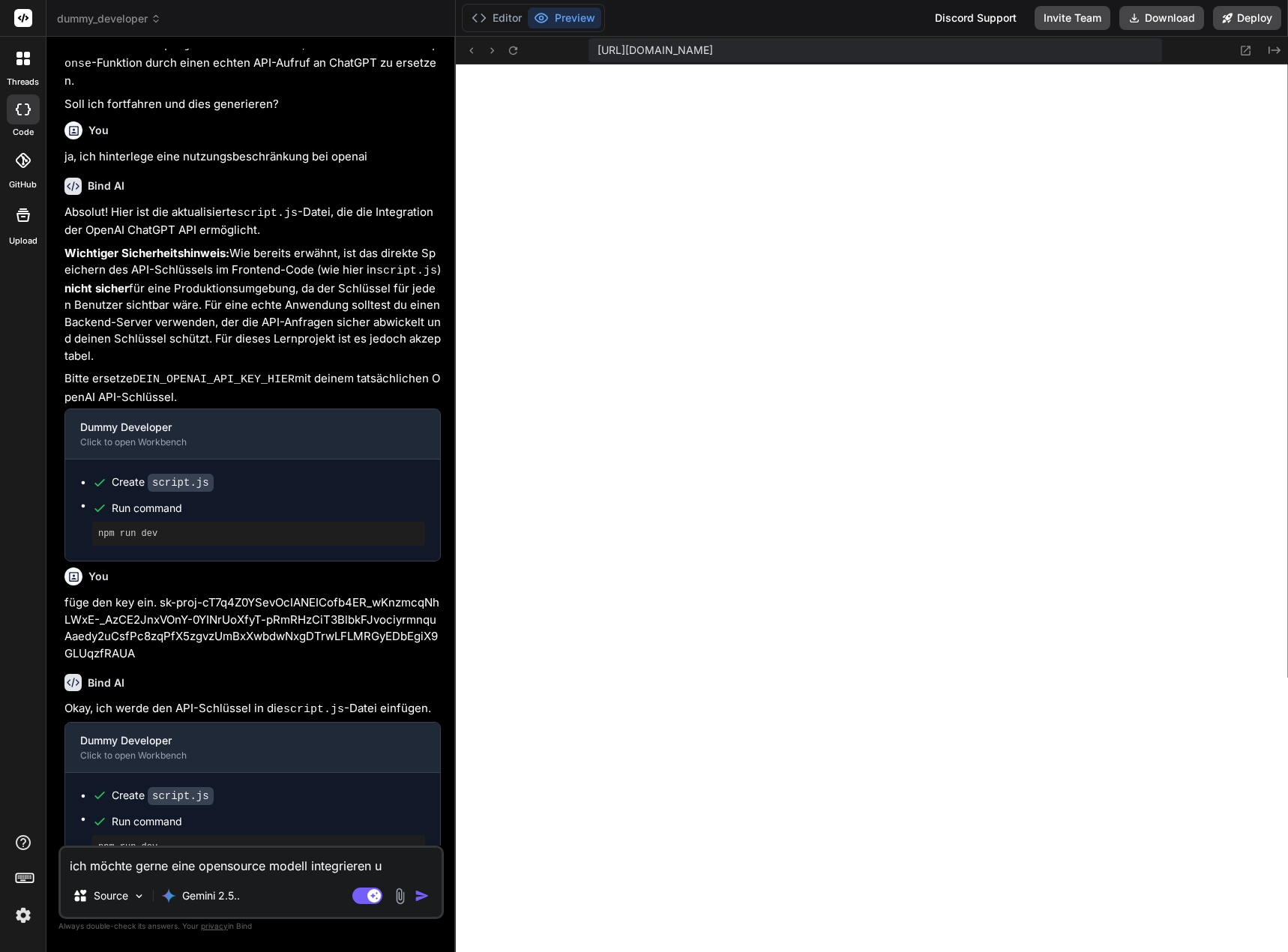
type textarea "x"
type textarea "ich möchte gerne eine opensource modell integrieren und"
type textarea "x"
type textarea "ich möchte gerne eine opensource modell integrieren und"
type textarea "x"
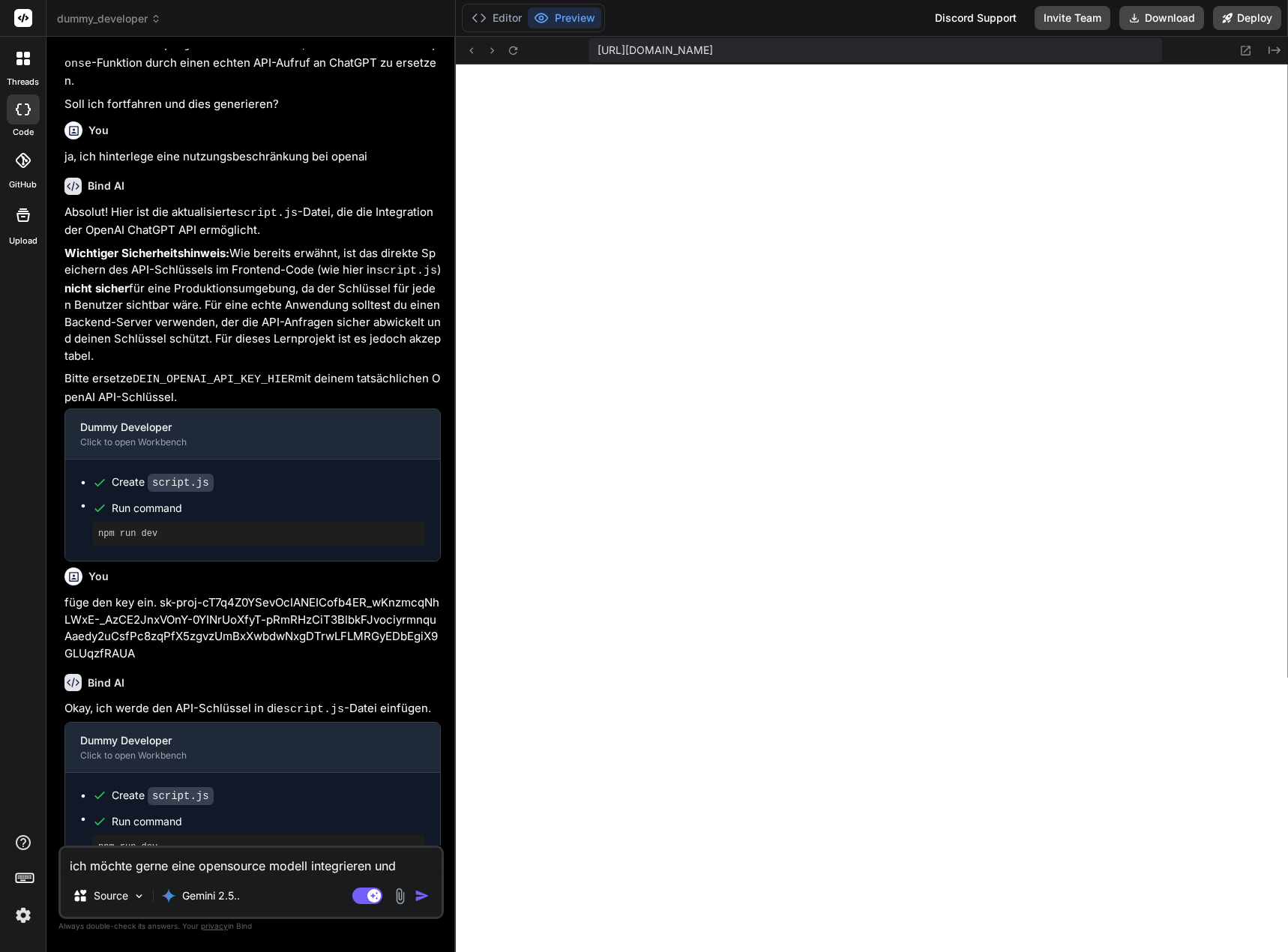
type textarea "ich möchte gerne eine opensource modell integrieren und d"
type textarea "x"
type textarea "ich möchte gerne eine opensource modell integrieren und di"
type textarea "x"
type textarea "ich möchte gerne eine opensource modell integrieren und die"
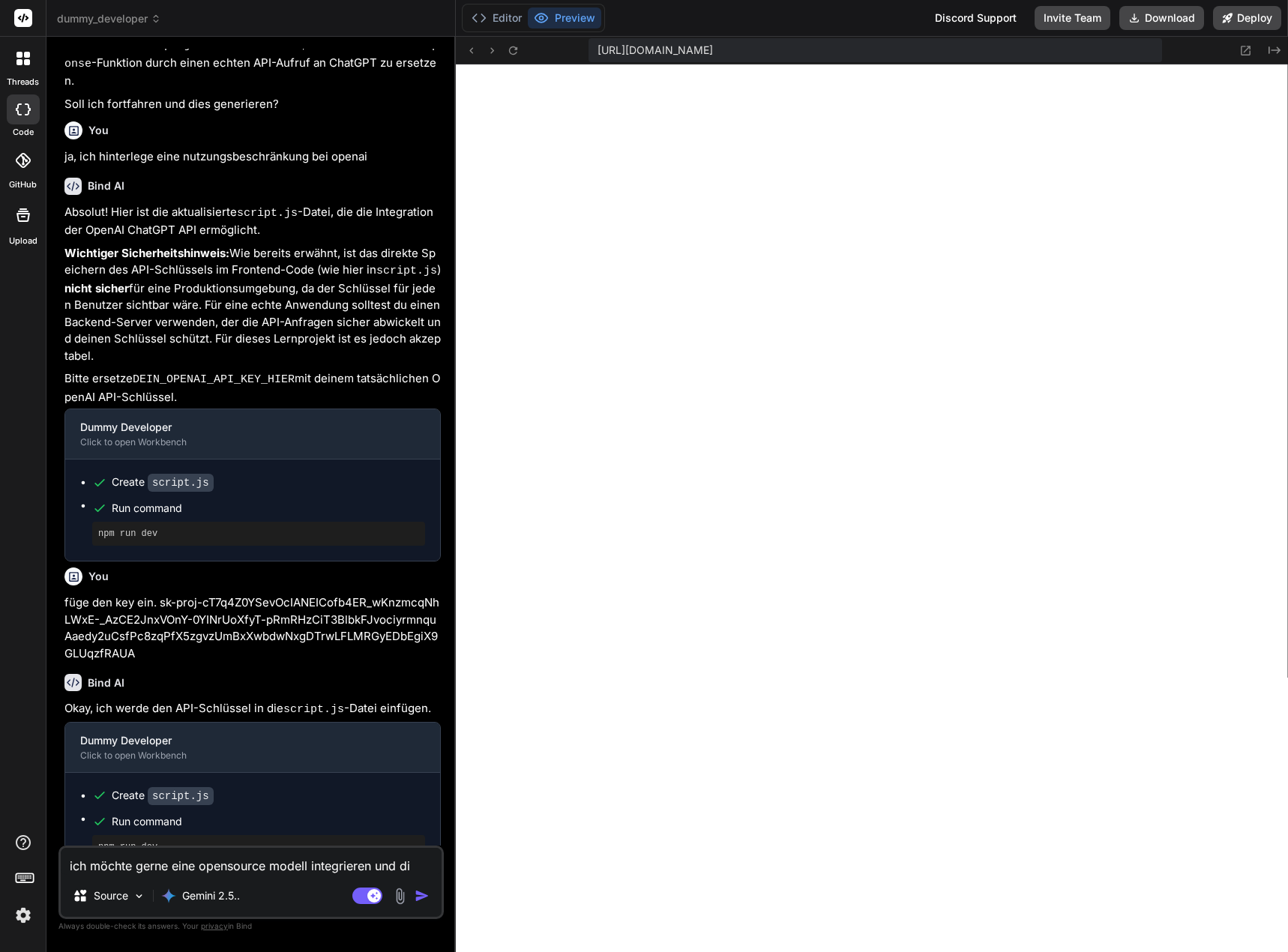
type textarea "x"
type textarea "ich möchte gerne eine opensource modell integrieren und die"
type textarea "x"
type textarea "ich möchte gerne eine opensource modell integrieren und die"
type textarea "x"
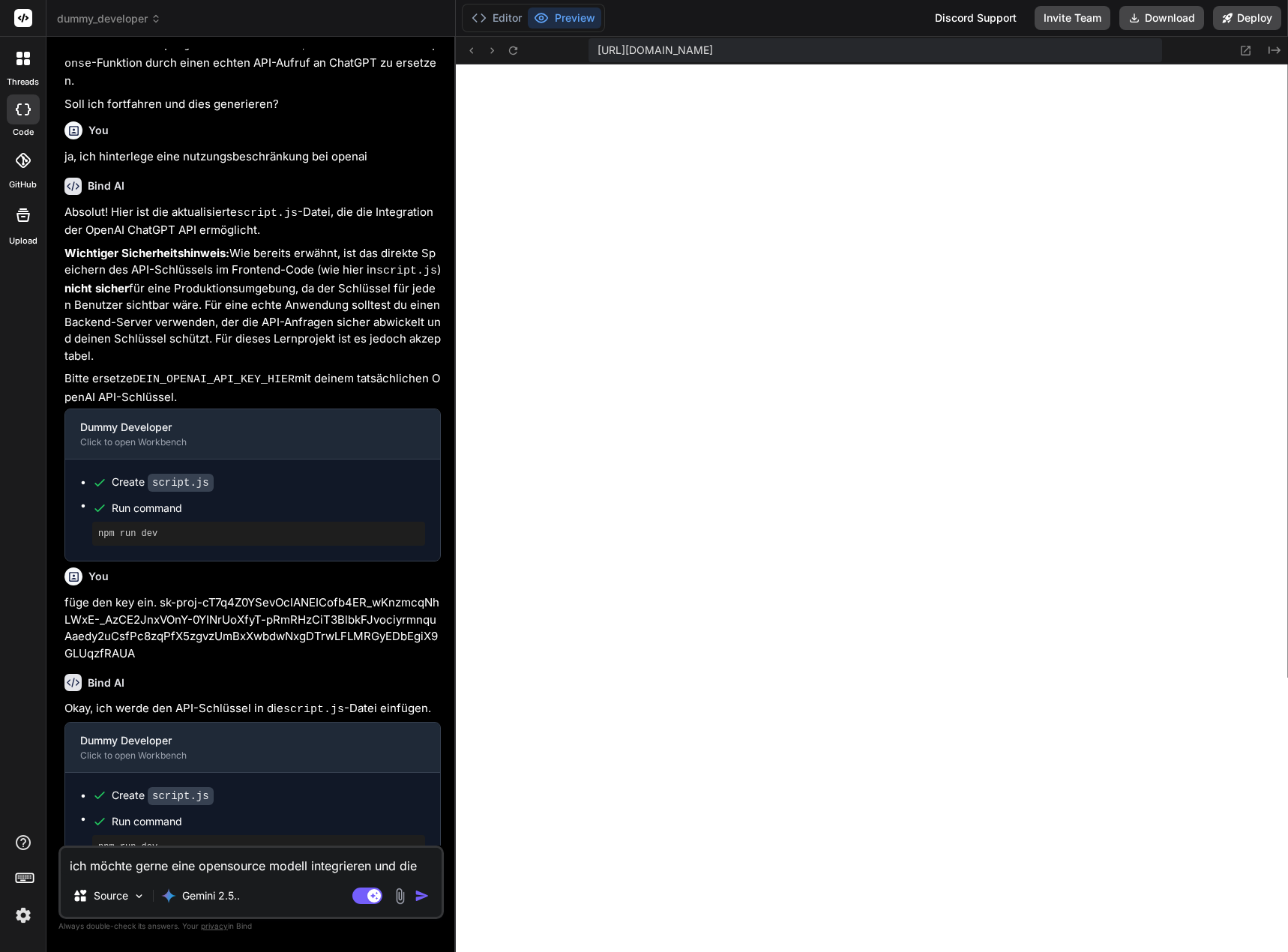
type textarea "ich möchte gerne eine opensource modell integrieren und di"
type textarea "x"
type textarea "ich möchte gerne eine opensource modell integrieren und d"
type textarea "x"
type textarea "ich möchte gerne eine opensource modell integrieren und"
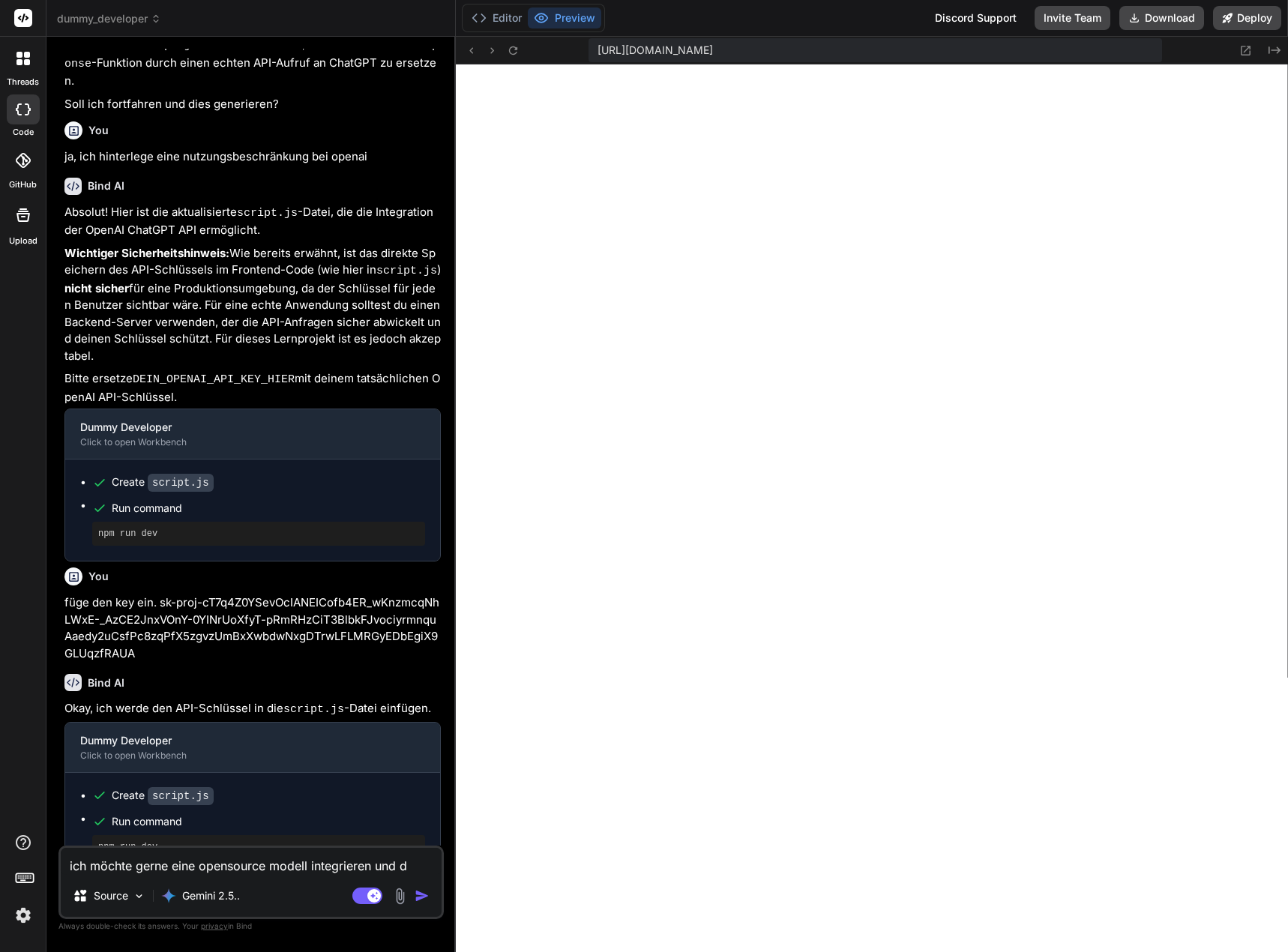
type textarea "x"
type textarea "ich möchte gerne eine opensource modell integrieren und"
type textarea "x"
type textarea "ich möchte gerne eine opensource modell integrieren un"
type textarea "x"
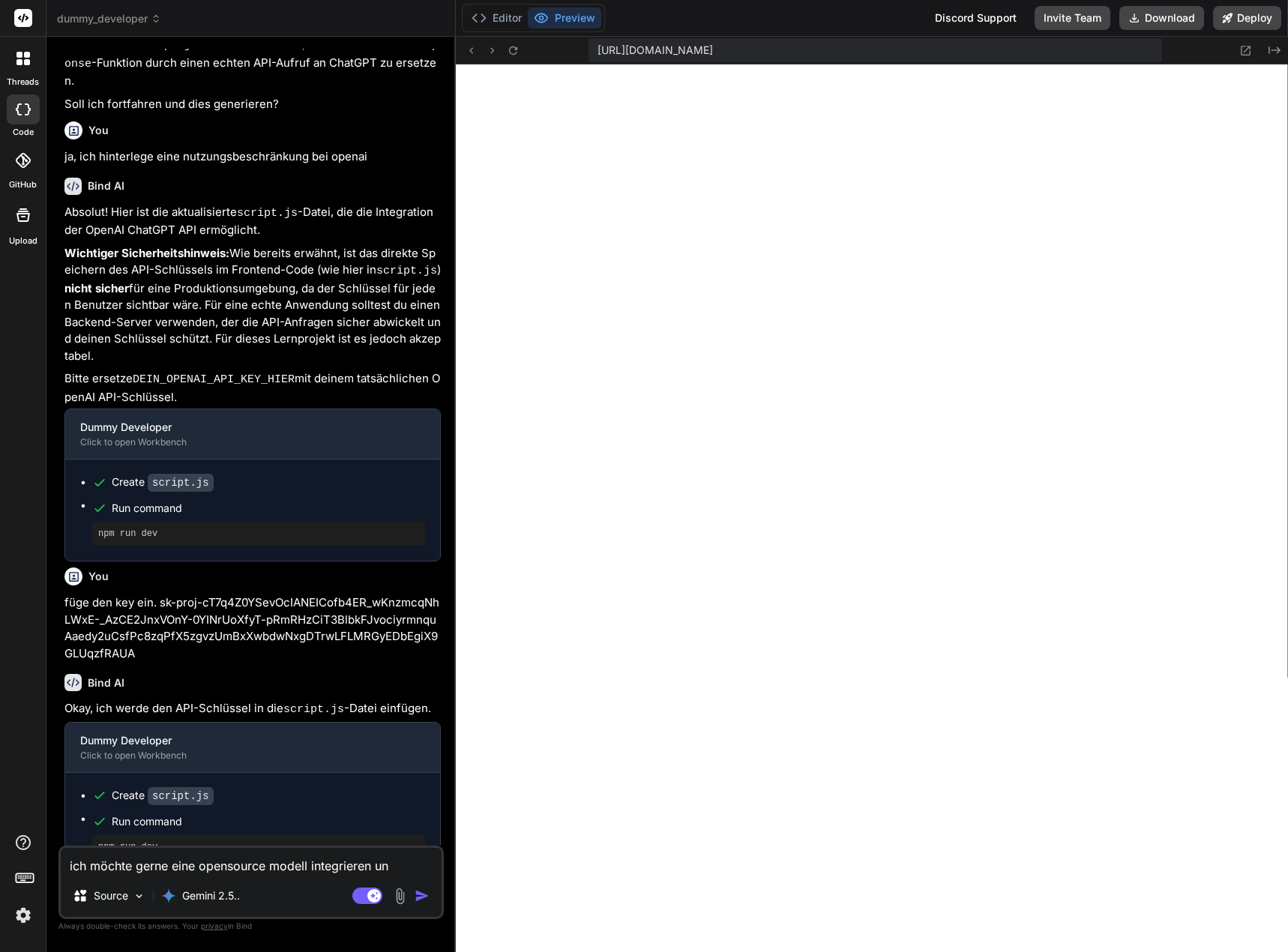
type textarea "ich möchte gerne eine opensource modell integrieren u"
type textarea "x"
type textarea "ich möchte gerne eine opensource modell integrieren"
type textarea "x"
type textarea "ich möchte gerne eine opensource modell integrieren"
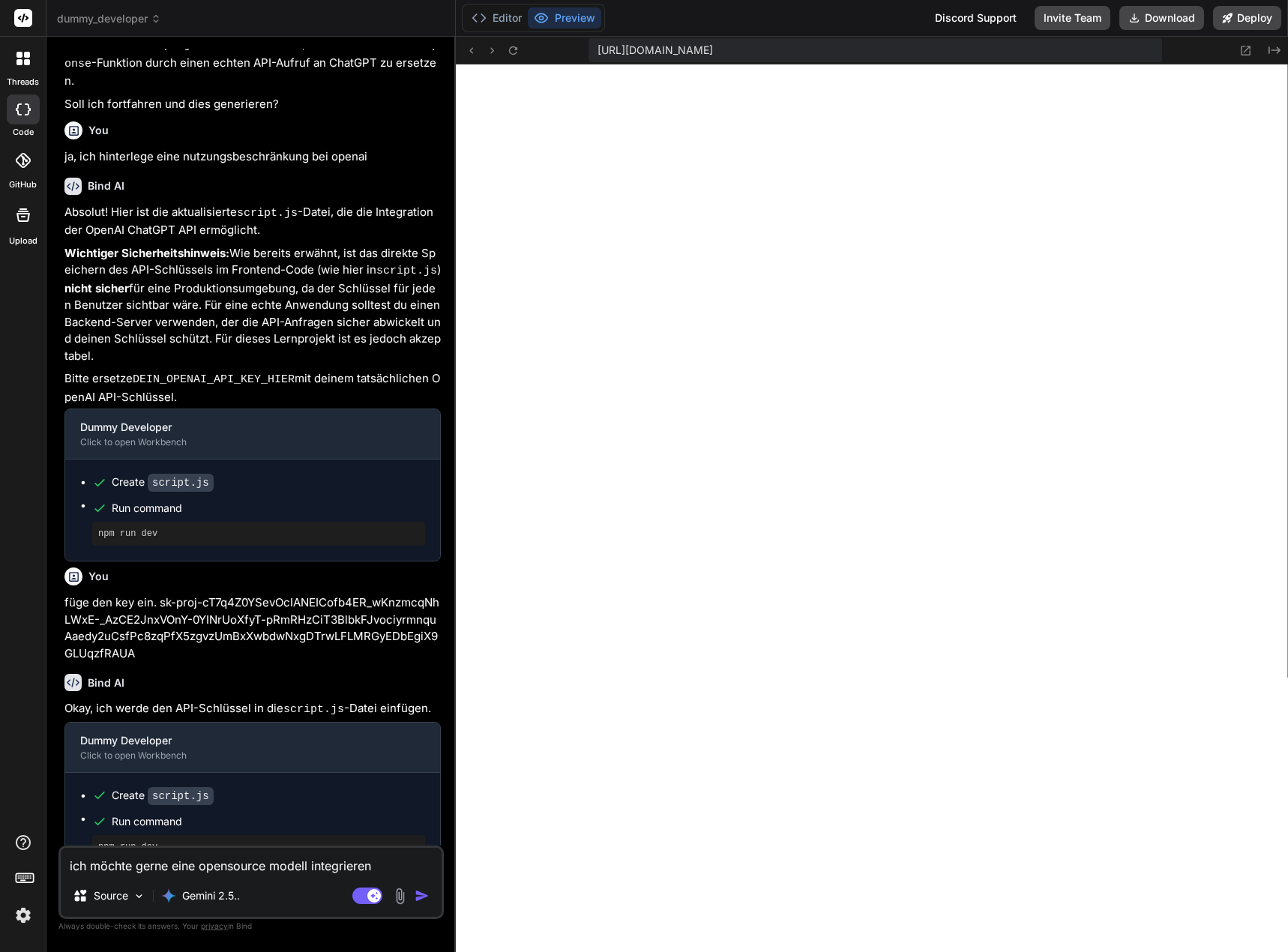
type textarea "x"
type textarea "ich möchte gerne eine opensource modell integriere"
type textarea "x"
type textarea "ich möchte gerne eine opensource modell integrier"
type textarea "x"
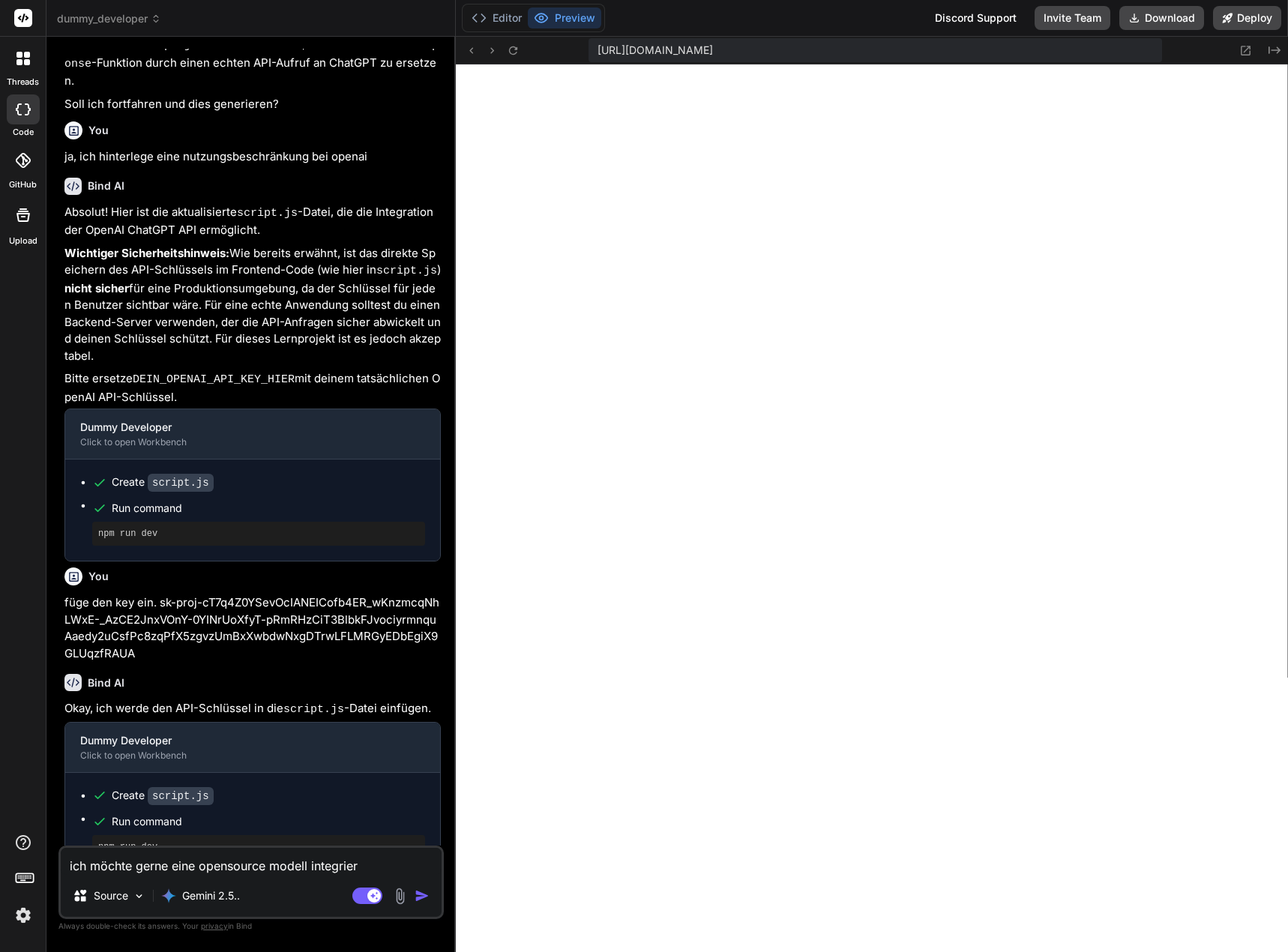
type textarea "ich möchte gerne eine opensource modell integrie"
type textarea "x"
type textarea "ich möchte gerne eine opensource modell integri"
type textarea "x"
type textarea "ich möchte gerne eine opensource modell integr"
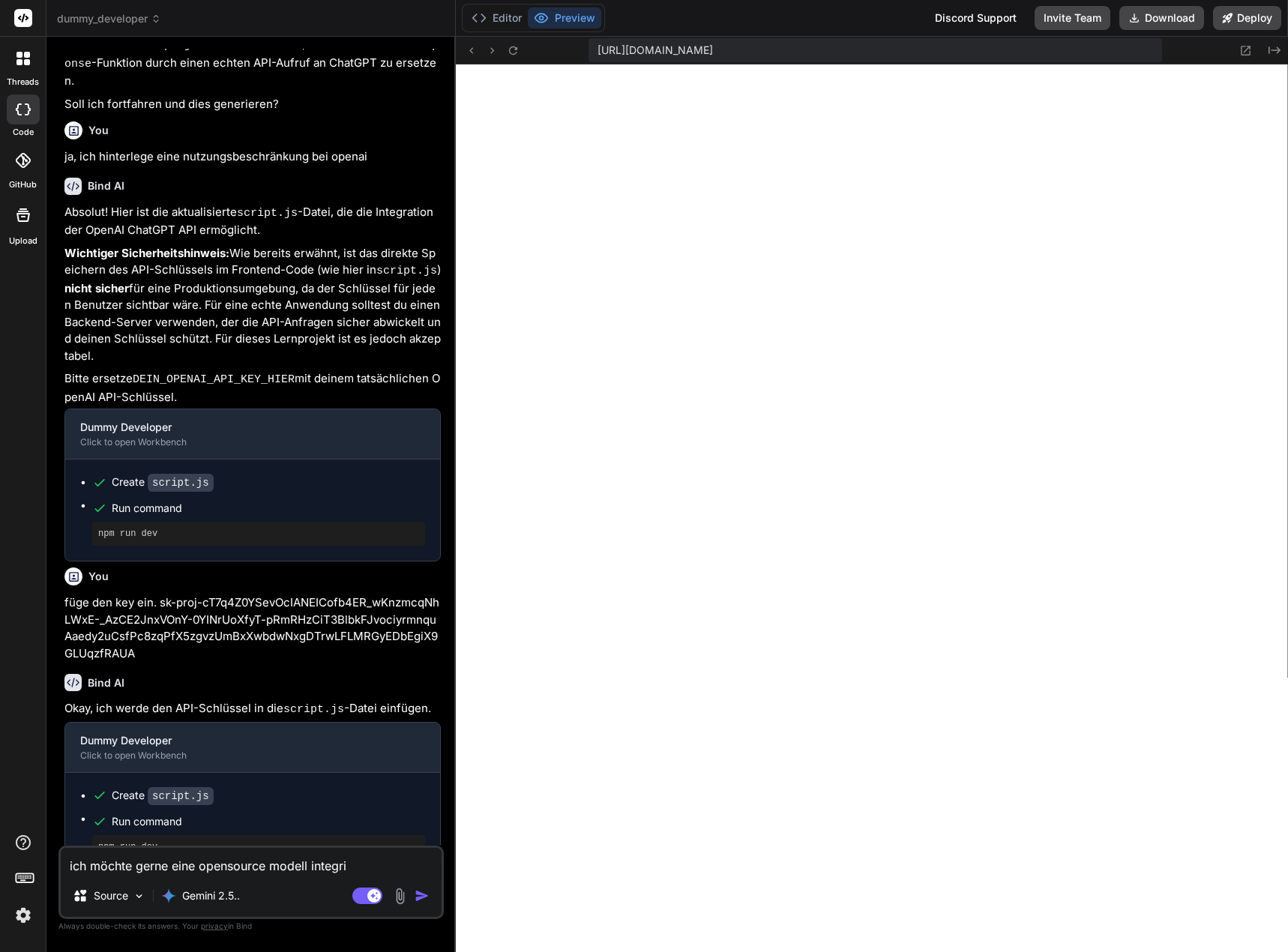
type textarea "x"
type textarea "ich möchte gerne eine opensource modell integ"
type textarea "x"
type textarea "ich möchte gerne eine opensource modell inte"
type textarea "x"
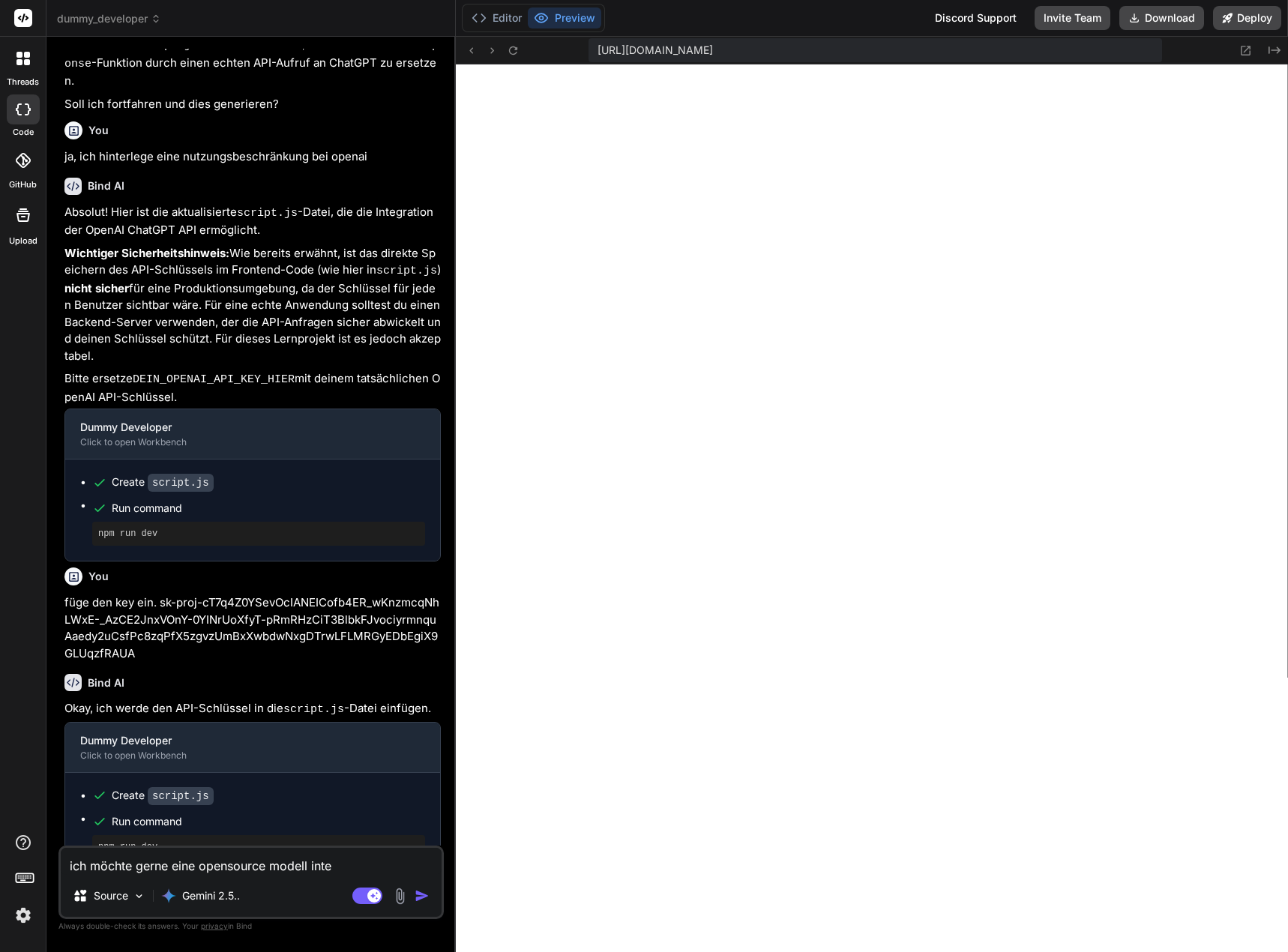
type textarea "ich möchte gerne eine opensource modell int"
type textarea "x"
type textarea "ich möchte gerne eine opensource modell in"
type textarea "x"
type textarea "ich möchte gerne eine opensource modell i"
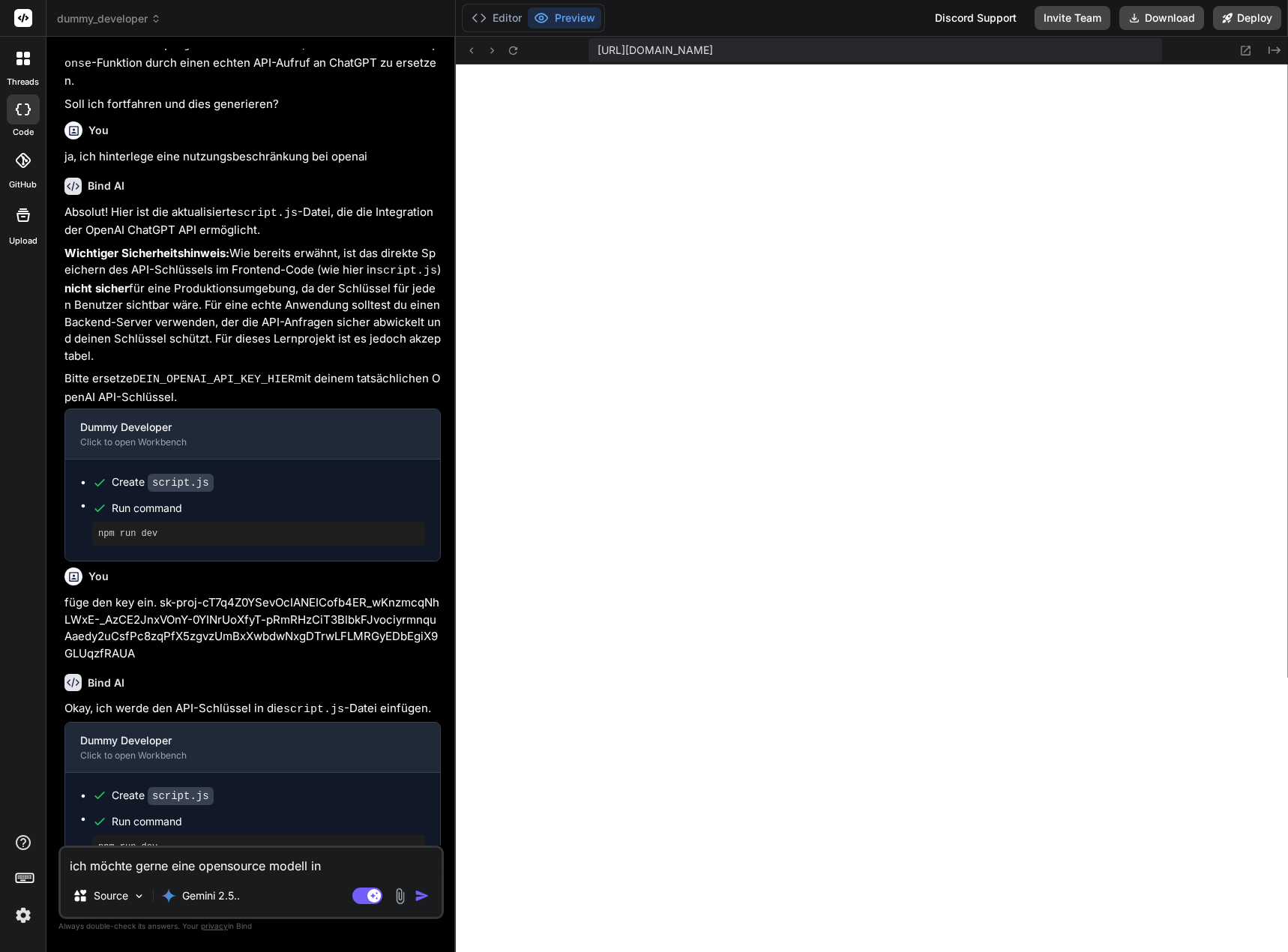
type textarea "x"
type textarea "ich möchte gerne eine opensource modell"
type textarea "x"
type textarea "ich möchte gerne eine opensource modell"
type textarea "x"
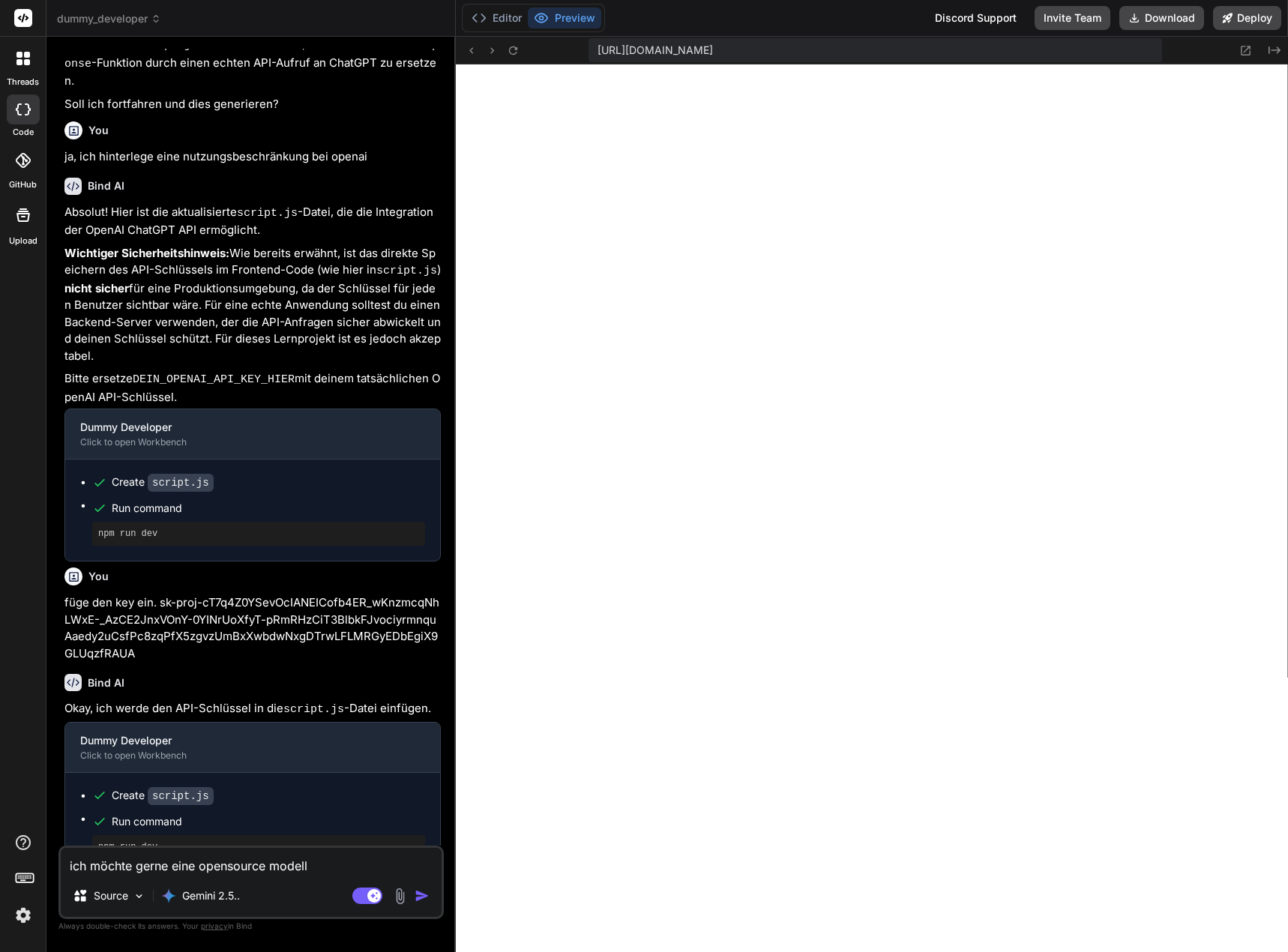
type textarea "ich möchte gerne eine opensource model"
type textarea "x"
type textarea "ich möchte gerne eine opensource mode"
type textarea "x"
type textarea "ich möchte gerne eine opensource mod"
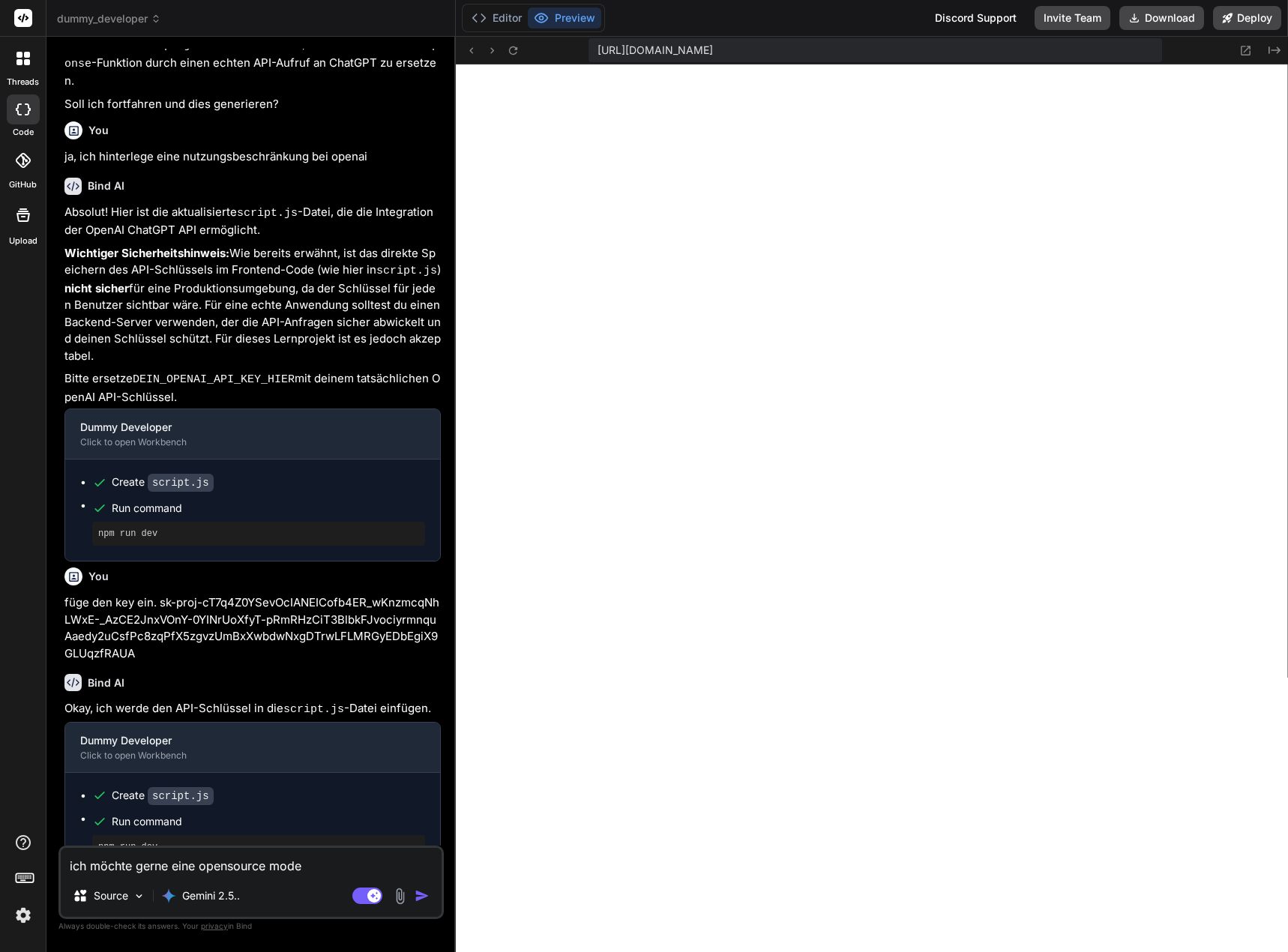
type textarea "x"
type textarea "ich möchte gerne eine opensource mo"
type textarea "x"
type textarea "ich möchte gerne eine opensource m"
type textarea "x"
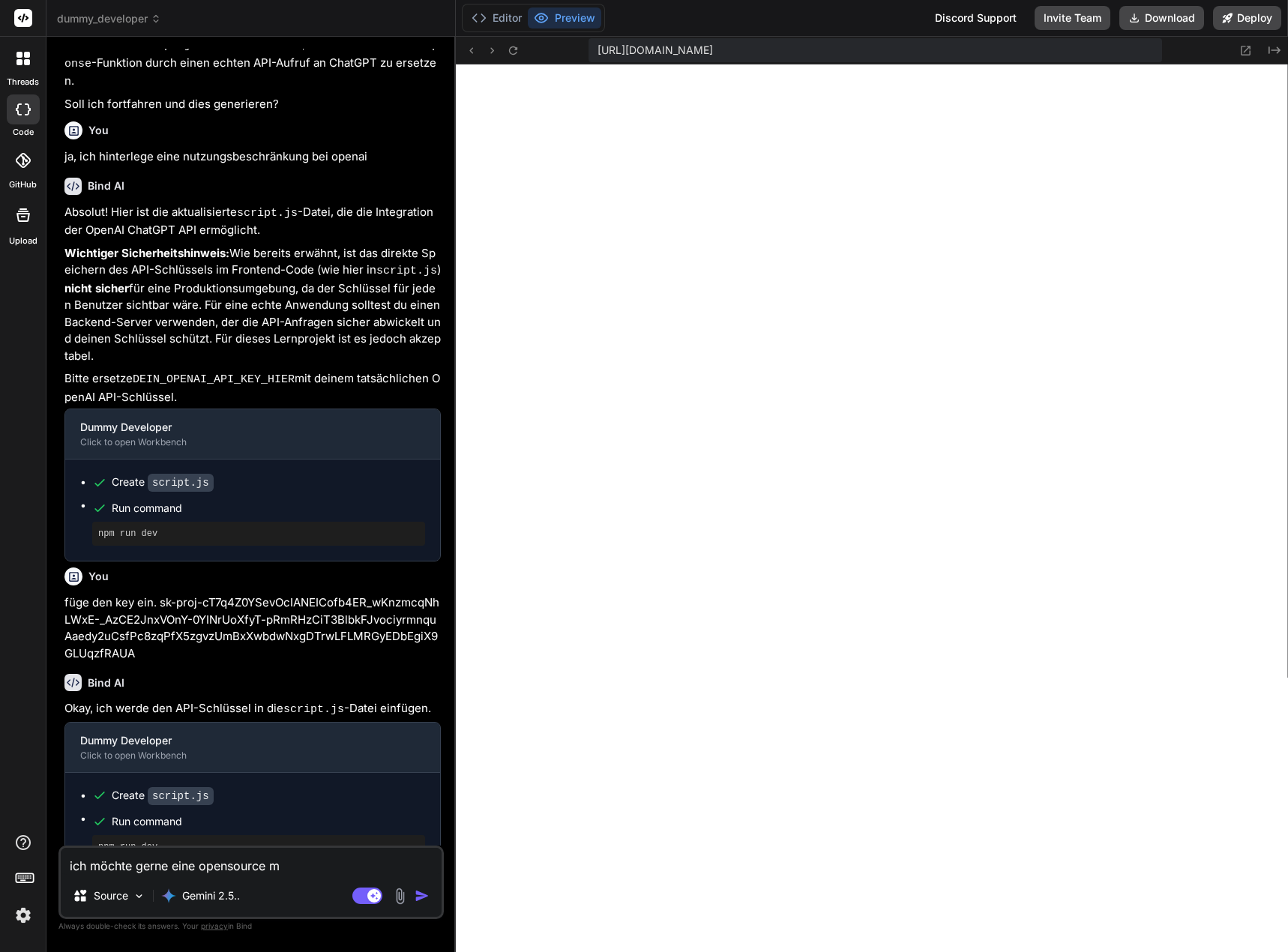
type textarea "ich möchte gerne eine opensource"
type textarea "x"
type textarea "ich möchte gerne eine opensource"
type textarea "x"
type textarea "ich möchte gerne eine opensourc"
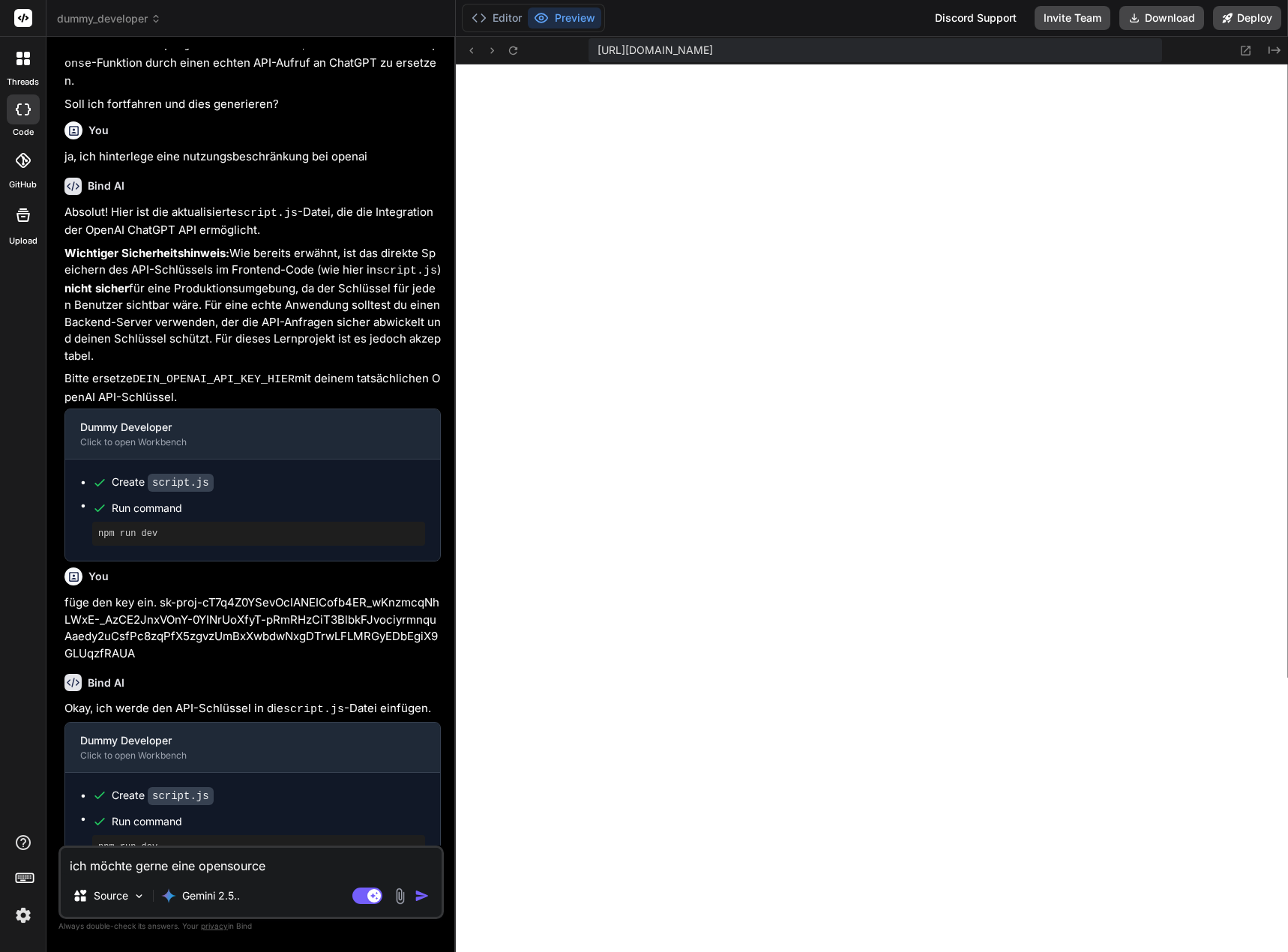
type textarea "x"
type textarea "ich möchte gerne eine opensour"
type textarea "x"
type textarea "ich möchte gerne eine opensou"
type textarea "x"
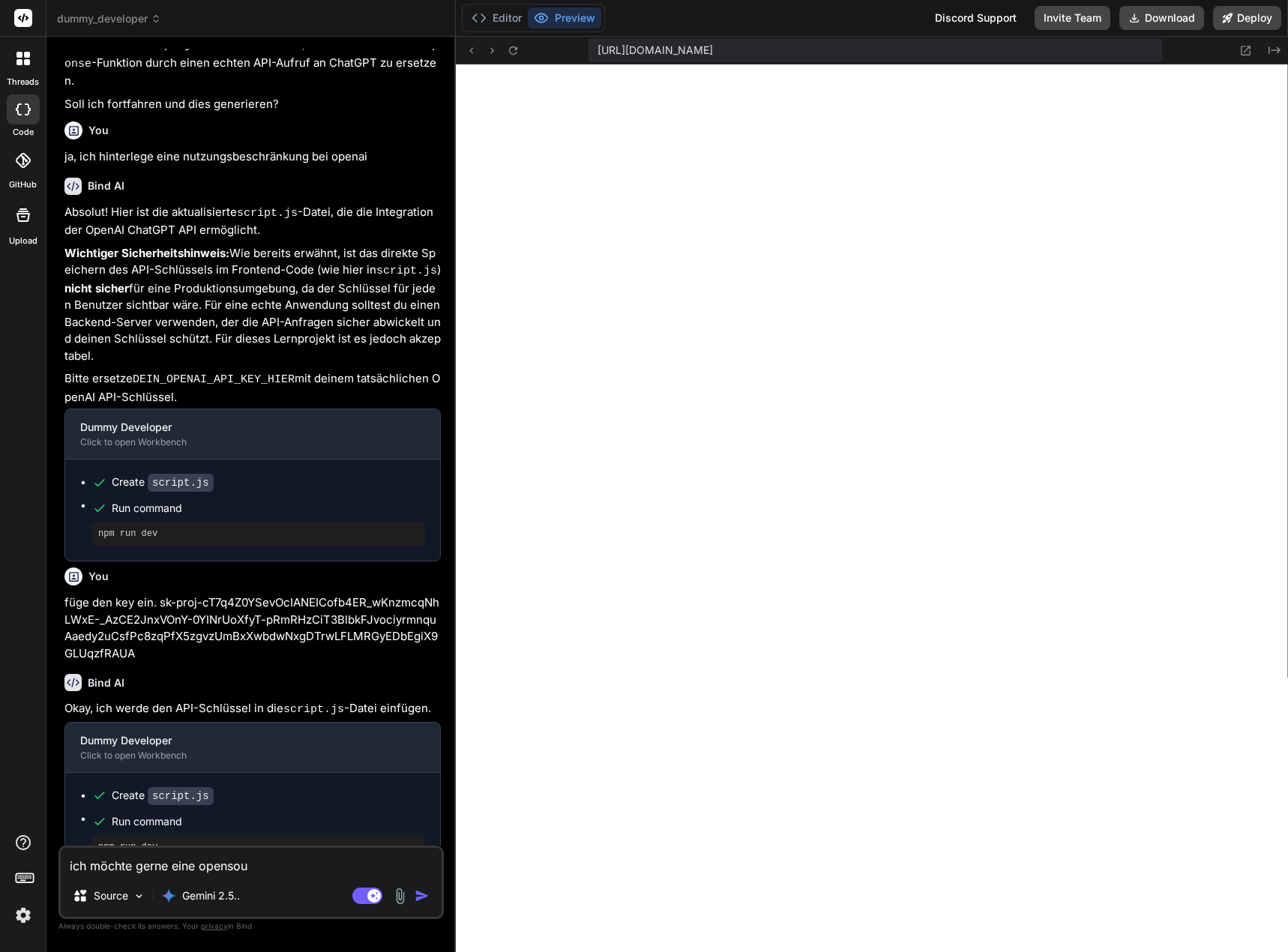
type textarea "ich möchte gerne eine openso"
type textarea "x"
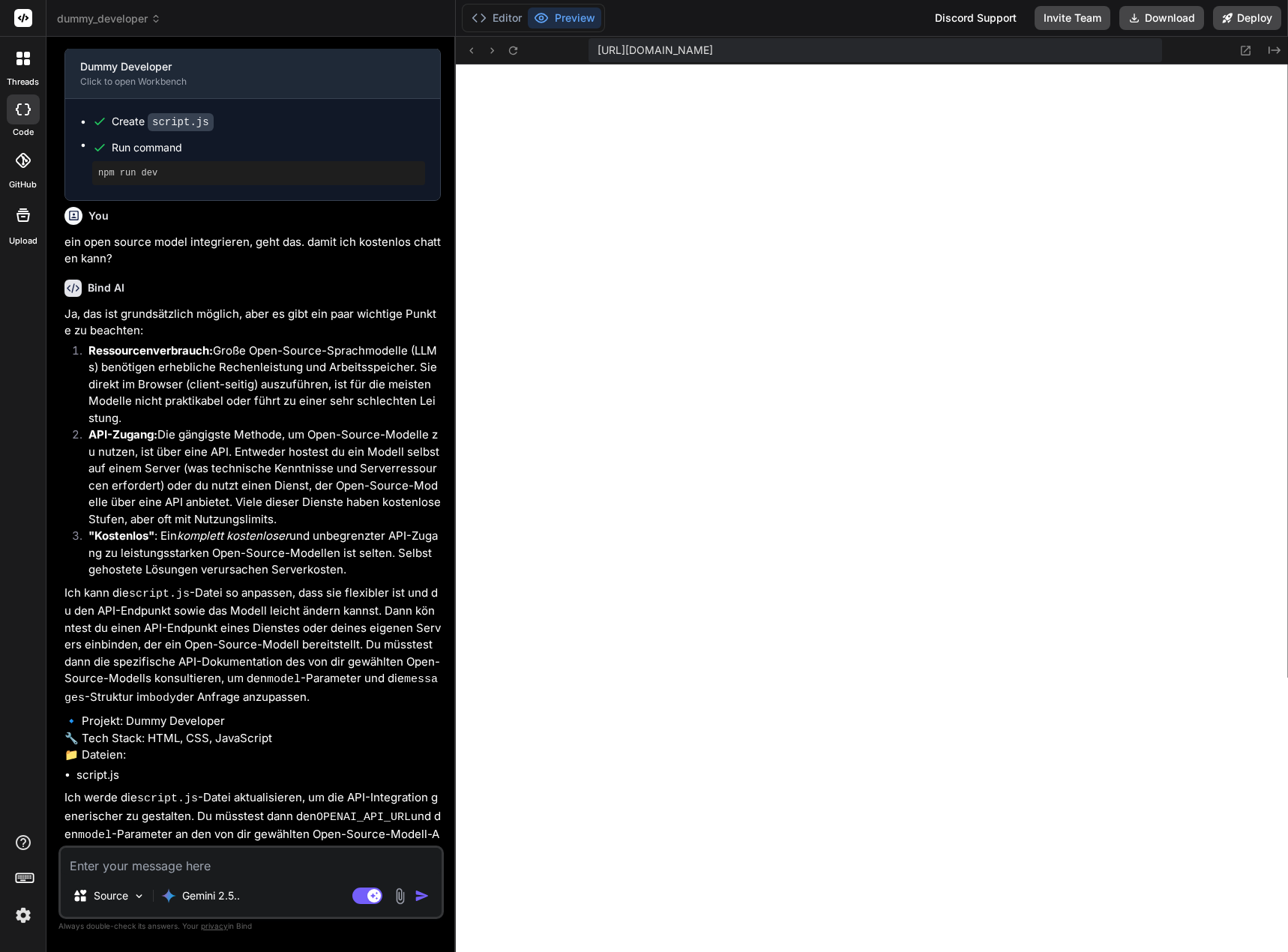
scroll to position [2332, 0]
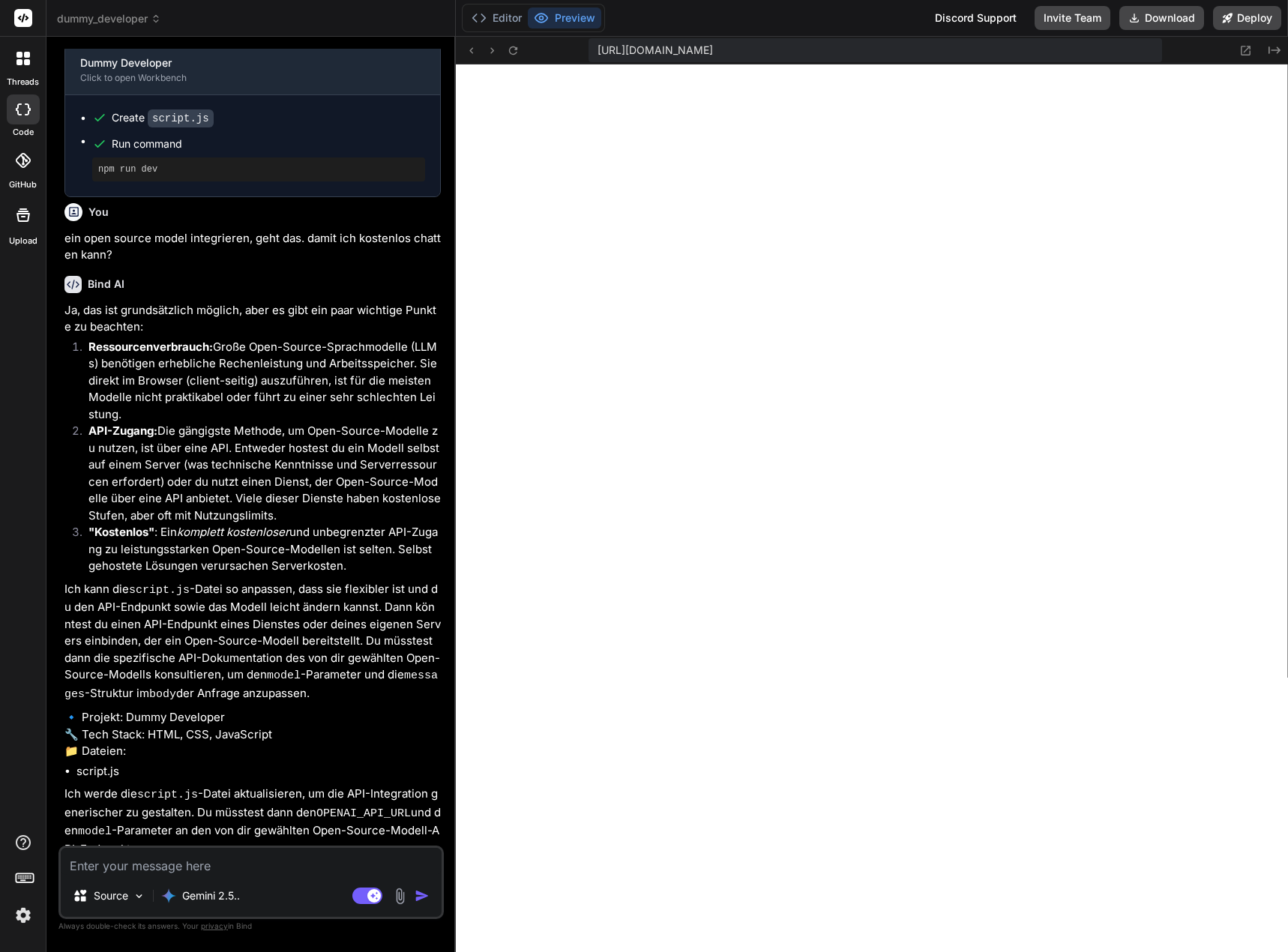
click at [173, 860] on textarea at bounding box center [250, 861] width 381 height 27
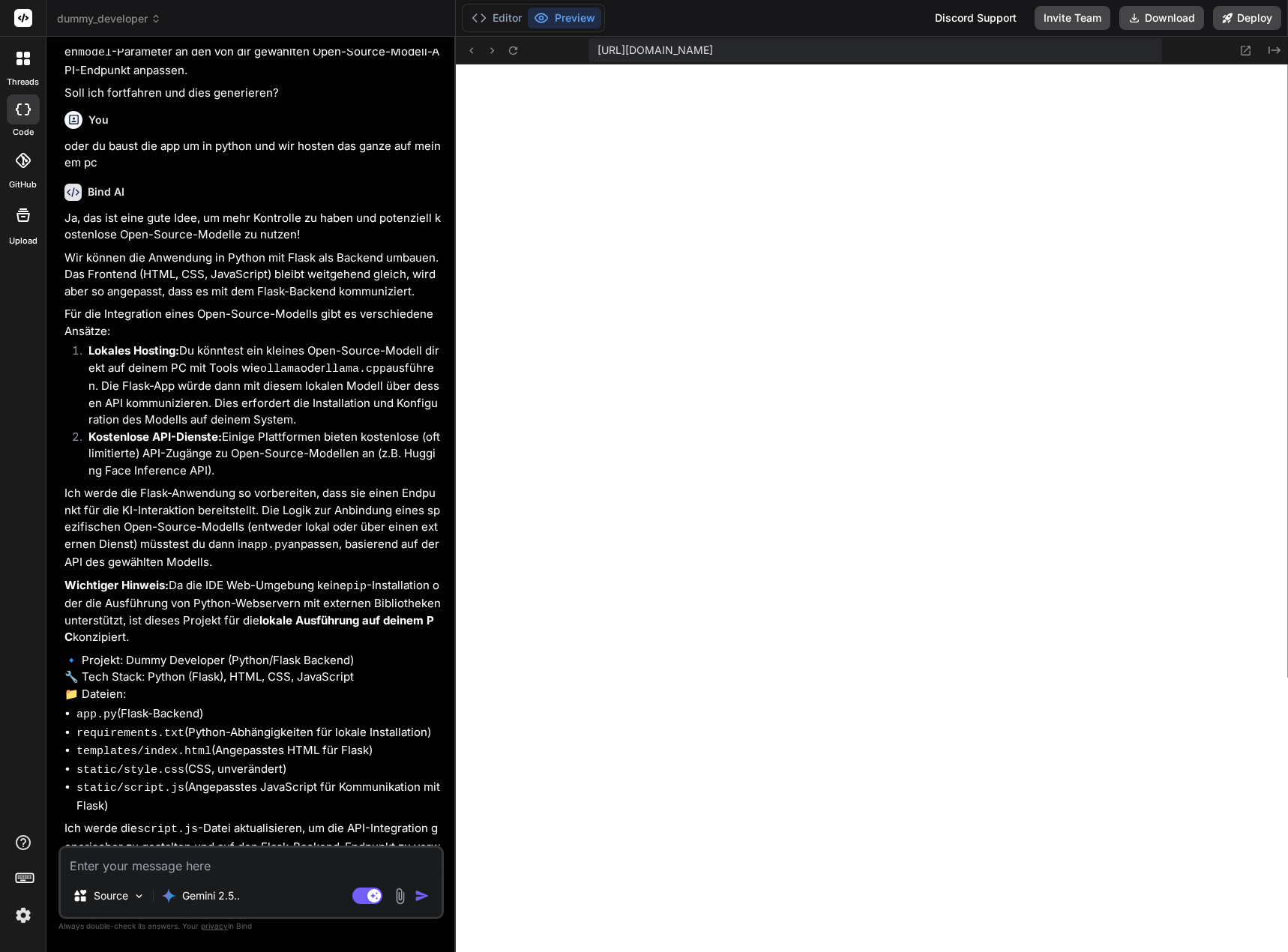
scroll to position [3113, 0]
click at [153, 863] on textarea at bounding box center [250, 861] width 381 height 27
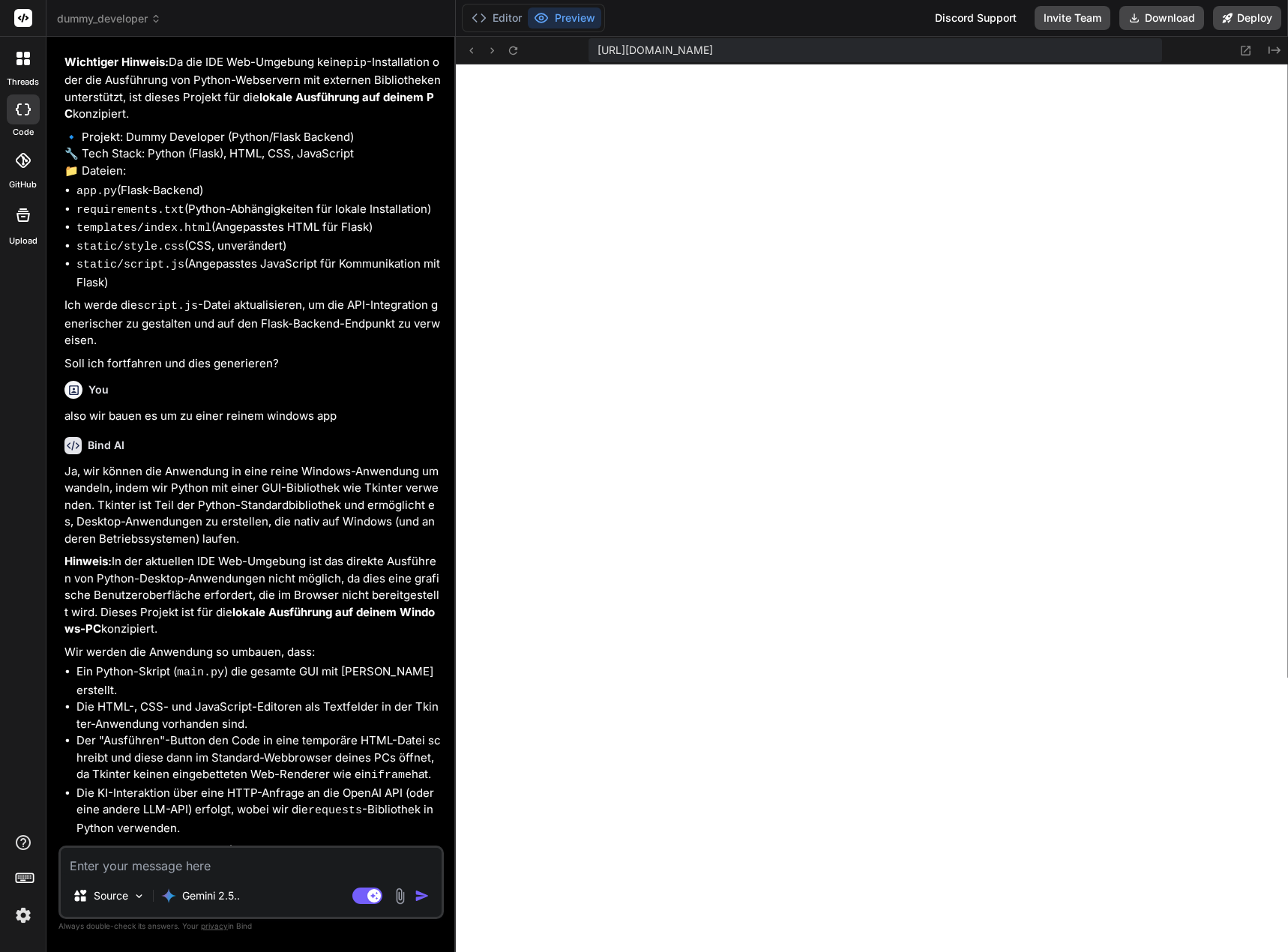
scroll to position [3689, 0]
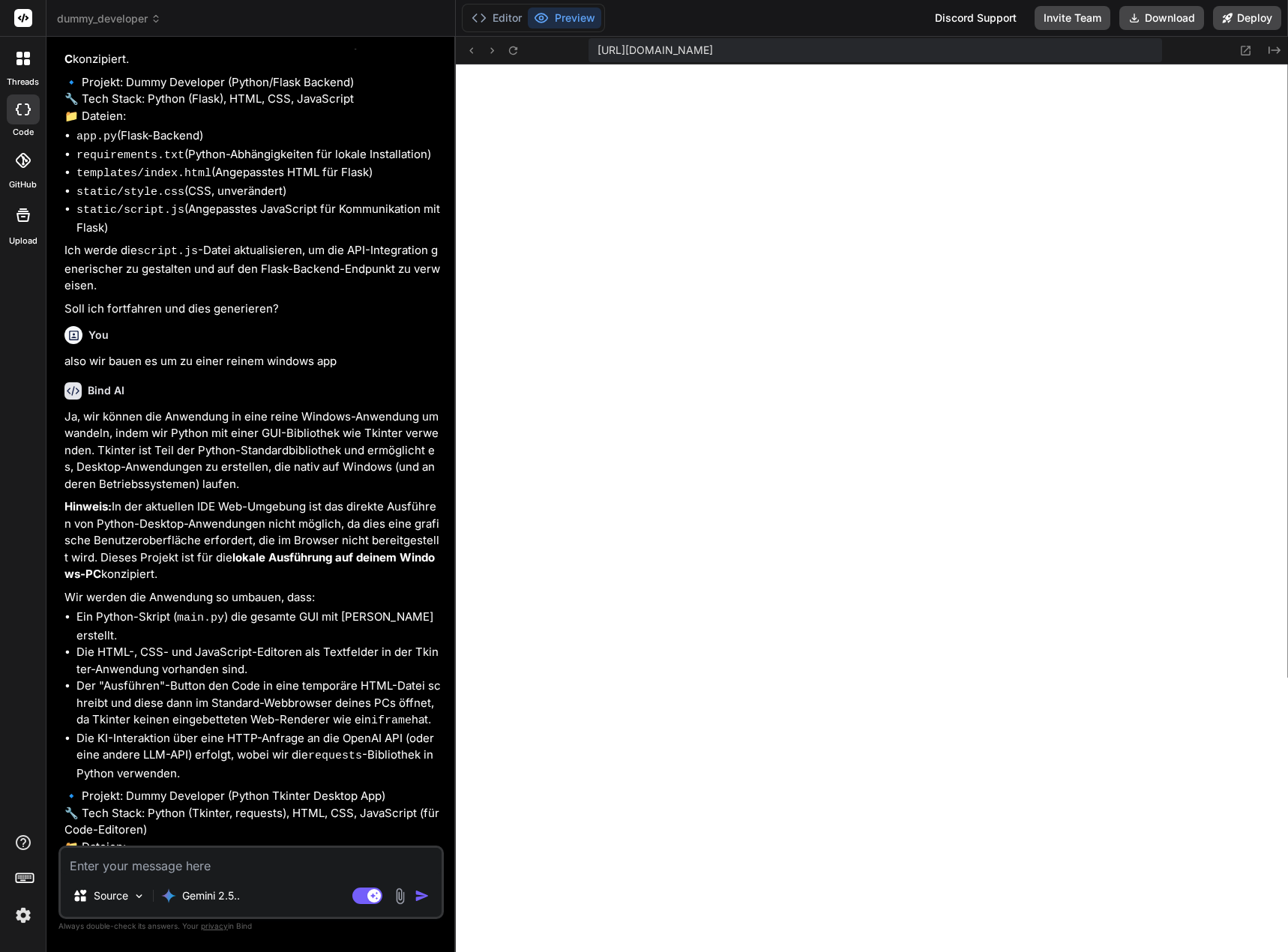
click at [226, 863] on textarea at bounding box center [250, 861] width 381 height 27
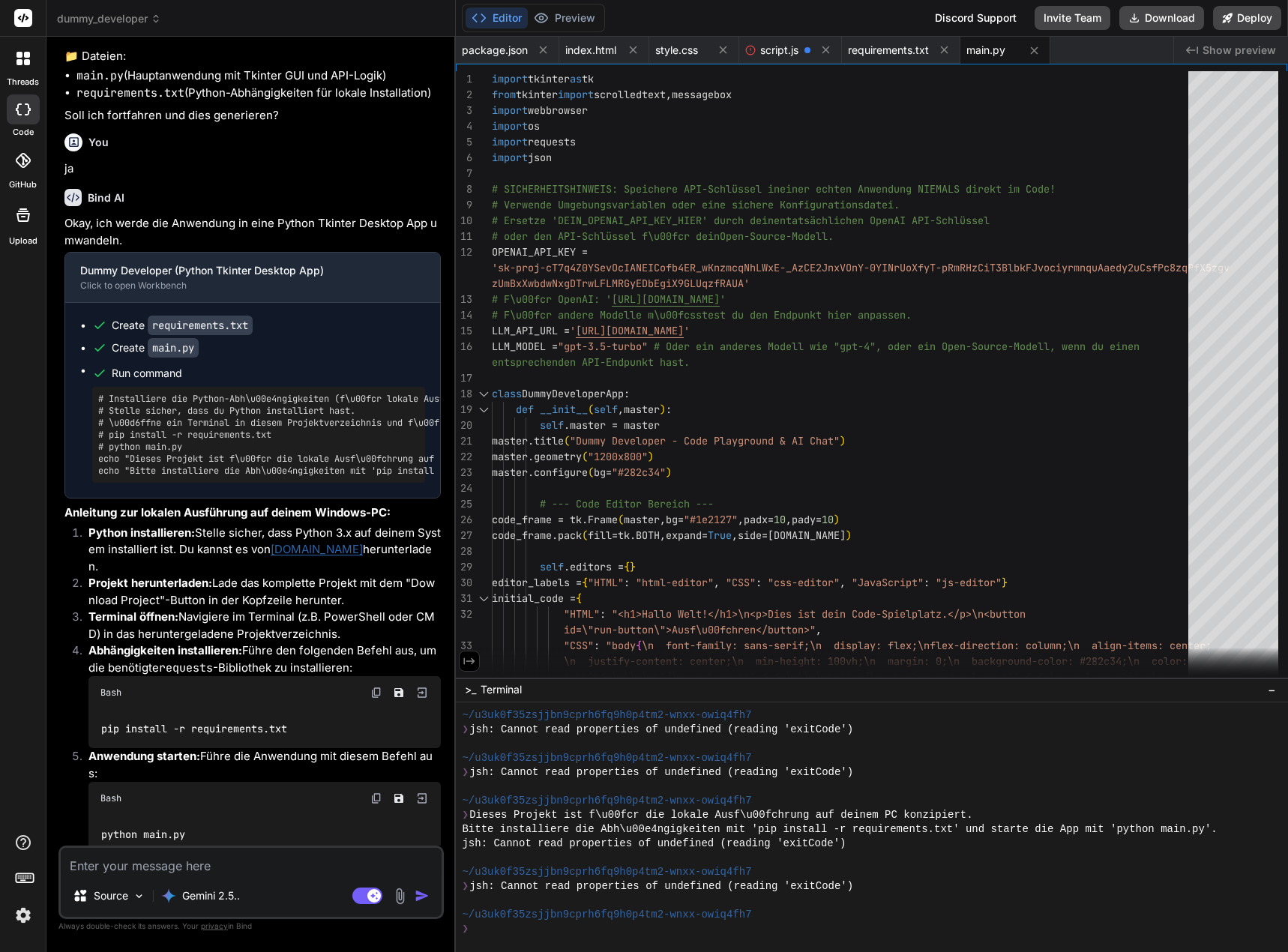
scroll to position [4521, 0]
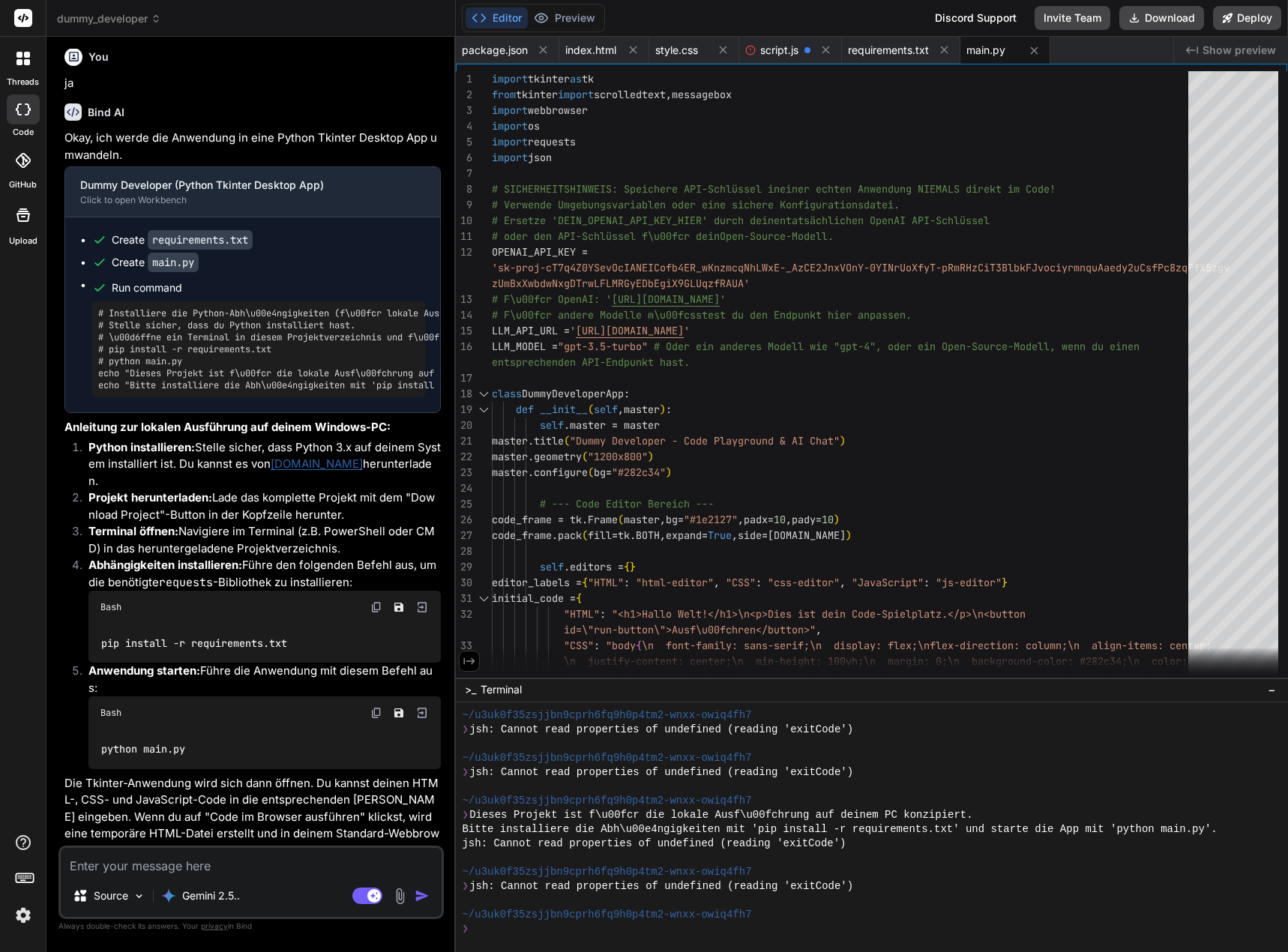
click at [504, 16] on button "Editor" at bounding box center [497, 18] width 62 height 21
click at [901, 58] on div "requirements.txt" at bounding box center [901, 49] width 119 height 27
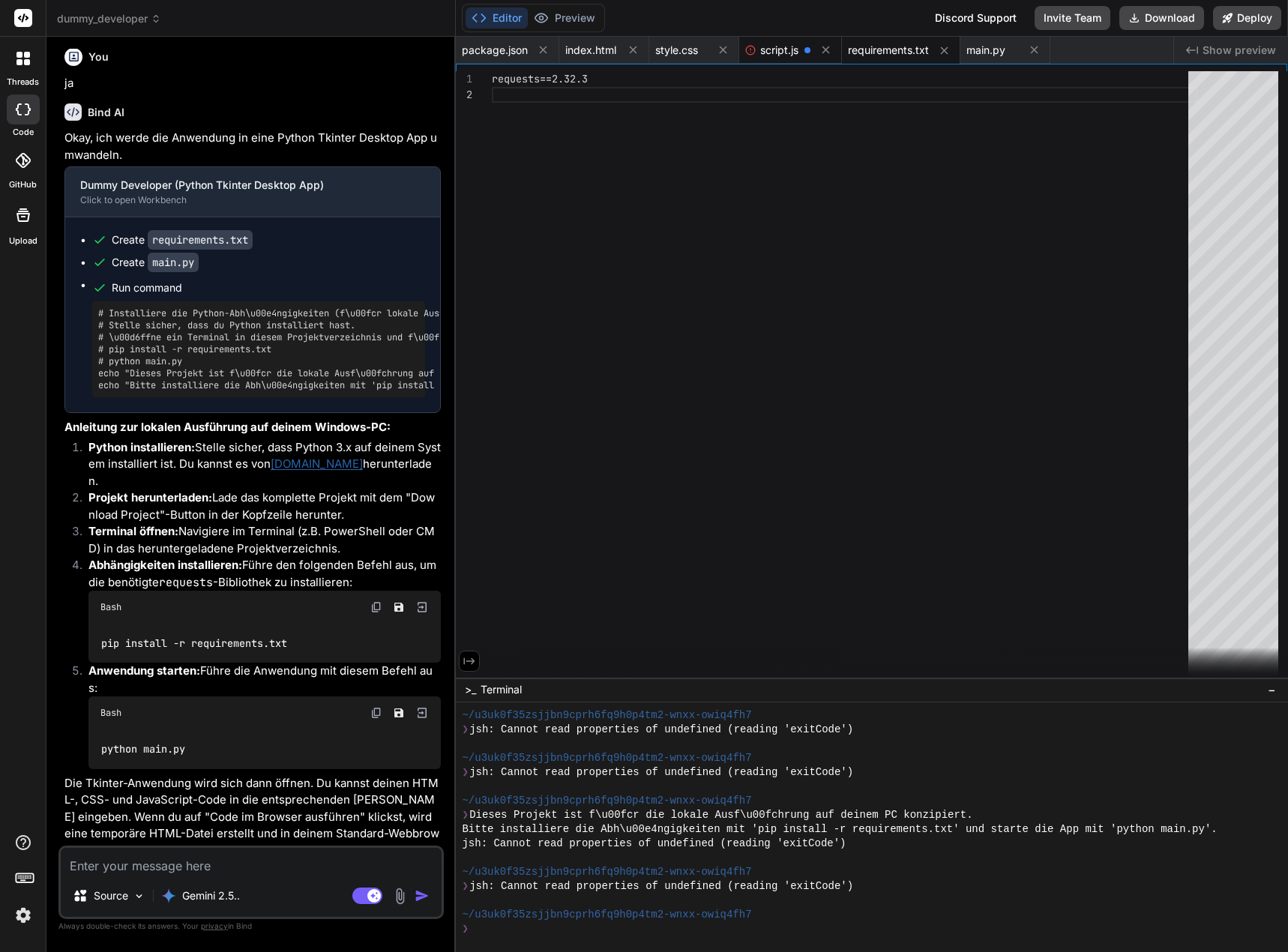
click at [761, 48] on span "script.js" at bounding box center [779, 49] width 38 height 15
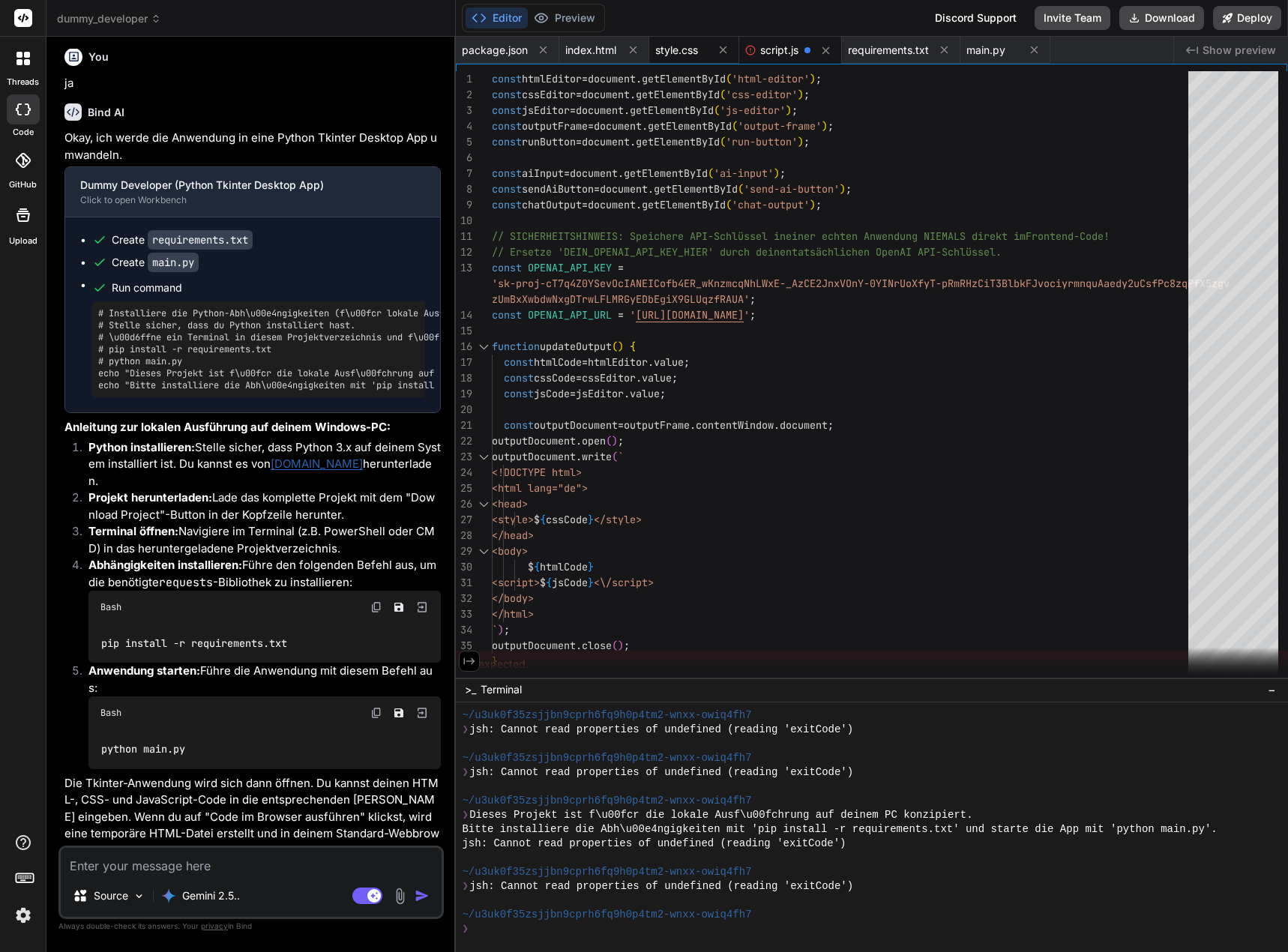
click at [686, 52] on span "style.css" at bounding box center [676, 49] width 42 height 15
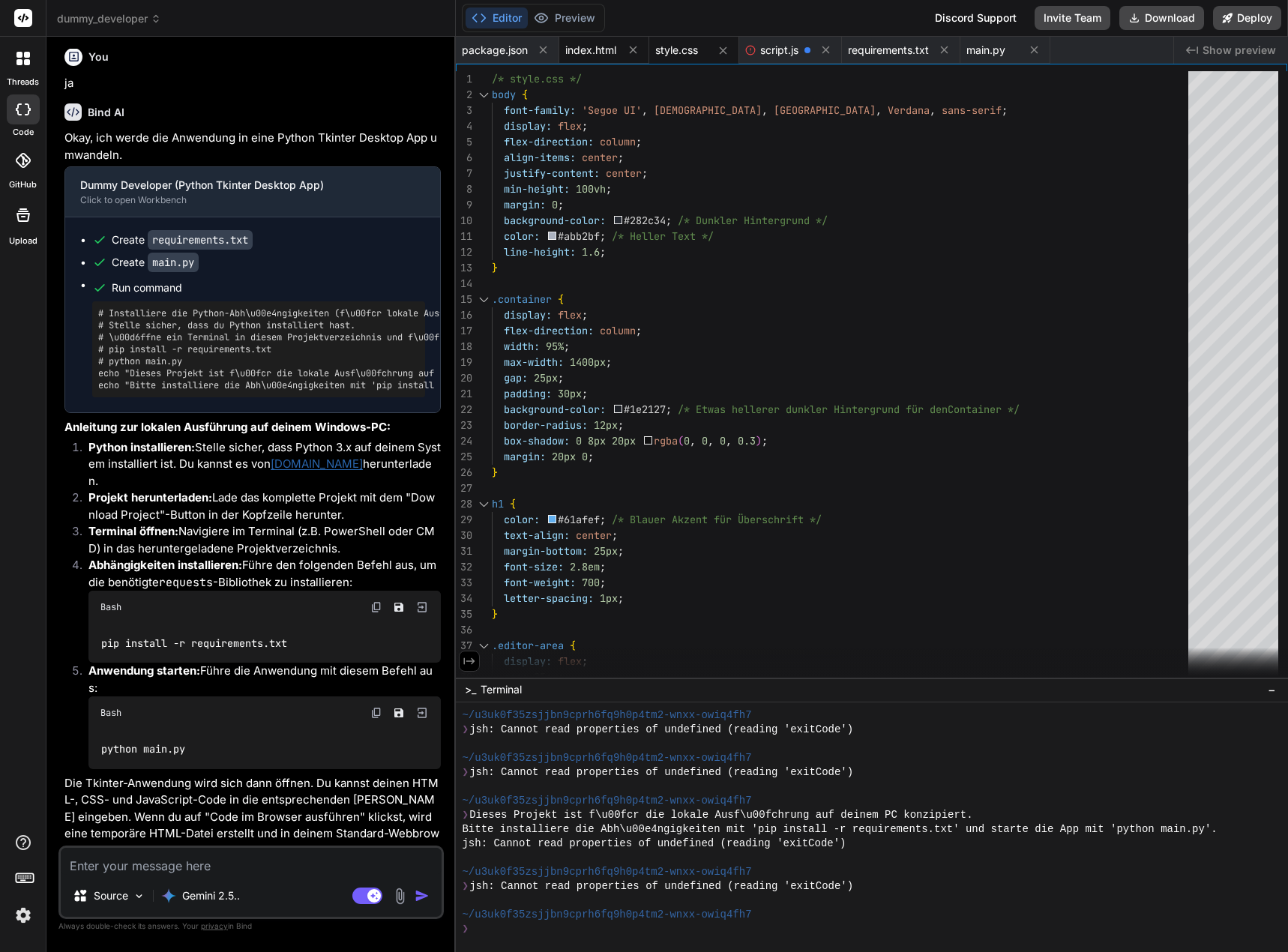
click at [608, 49] on span "index.html" at bounding box center [590, 49] width 51 height 15
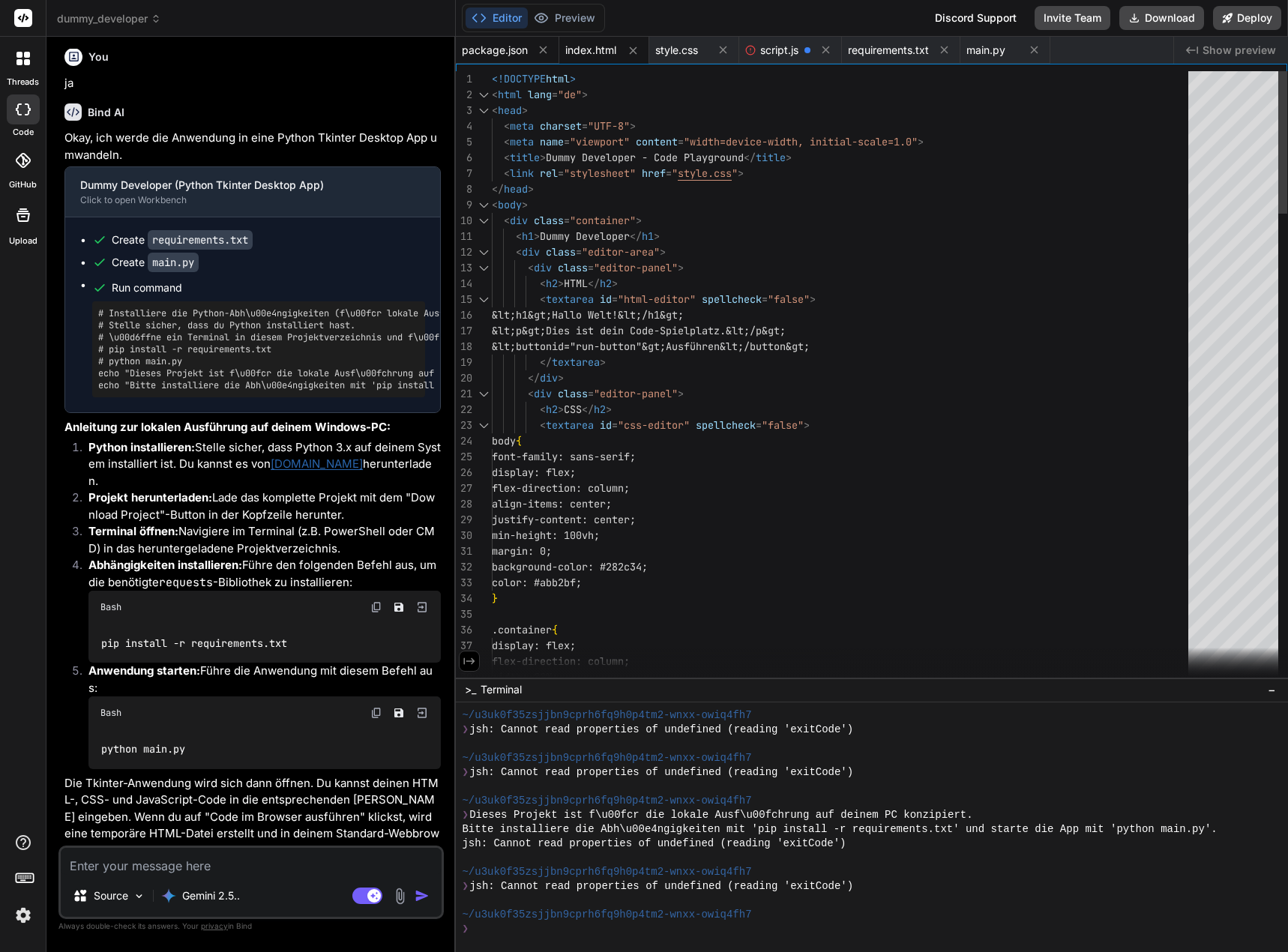
click at [519, 54] on span "package.json" at bounding box center [495, 49] width 66 height 15
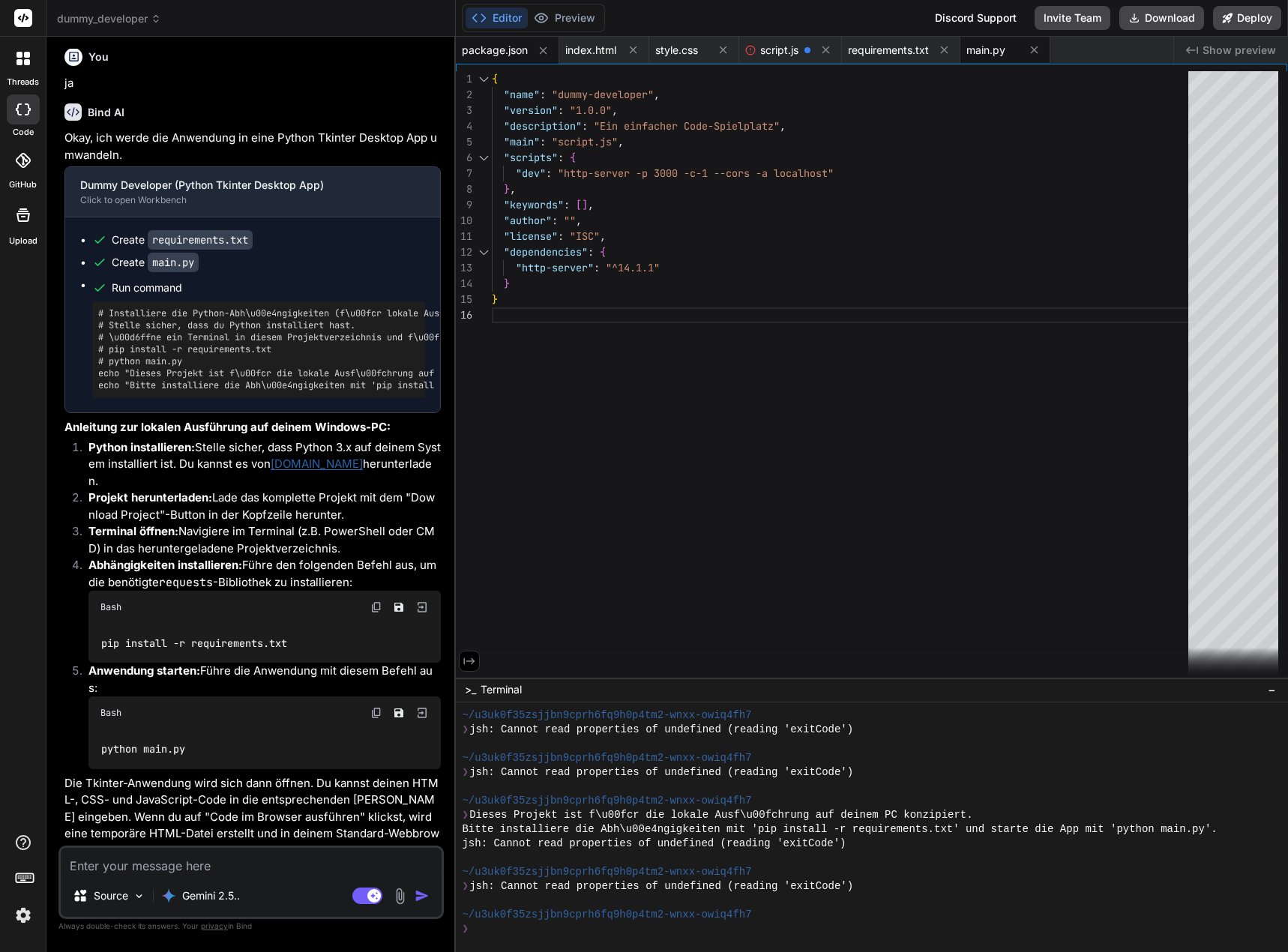
click at [984, 55] on span "main.py" at bounding box center [986, 49] width 39 height 15
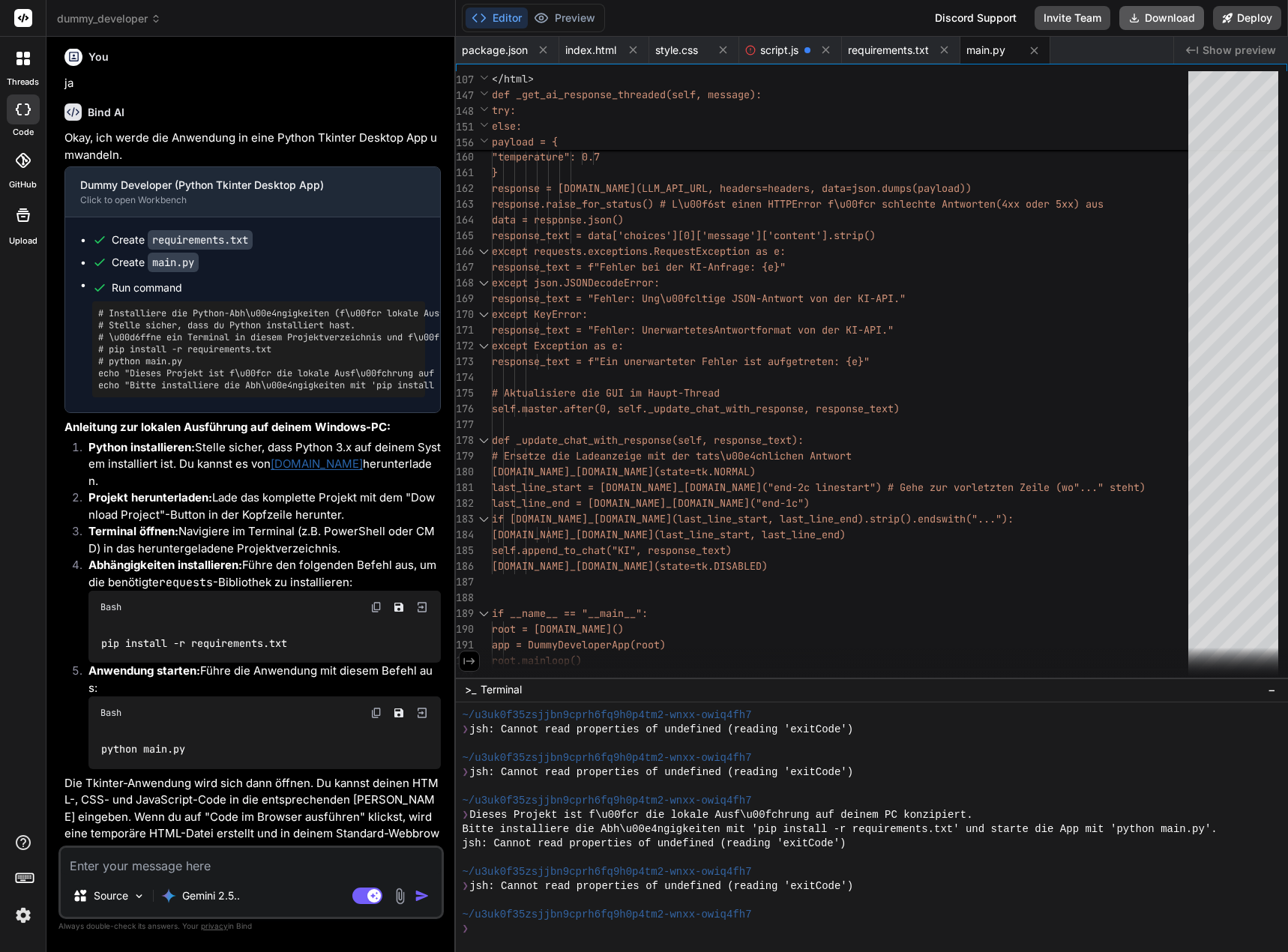
click at [1189, 17] on button "Download" at bounding box center [1161, 18] width 85 height 24
click at [23, 53] on icon at bounding box center [23, 59] width 14 height 14
